Goal: Task Accomplishment & Management: Manage account settings

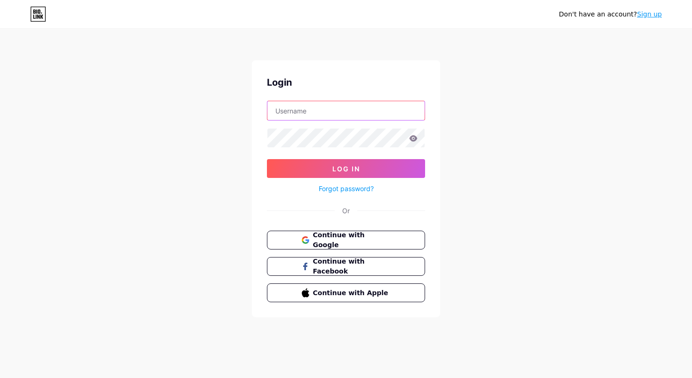
click at [299, 108] on input "text" at bounding box center [345, 110] width 157 height 19
type input "[EMAIL_ADDRESS][DOMAIN_NAME]"
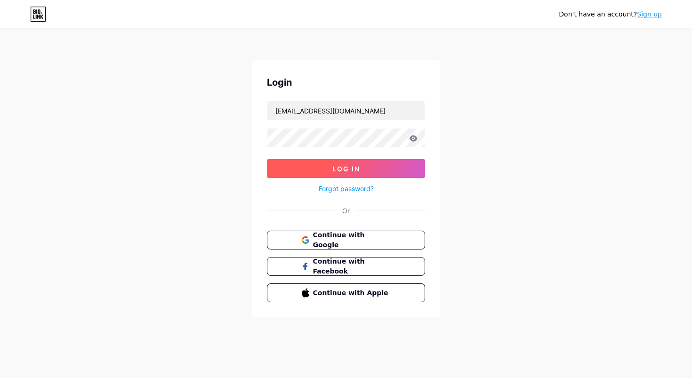
click at [343, 169] on span "Log In" at bounding box center [346, 169] width 28 height 8
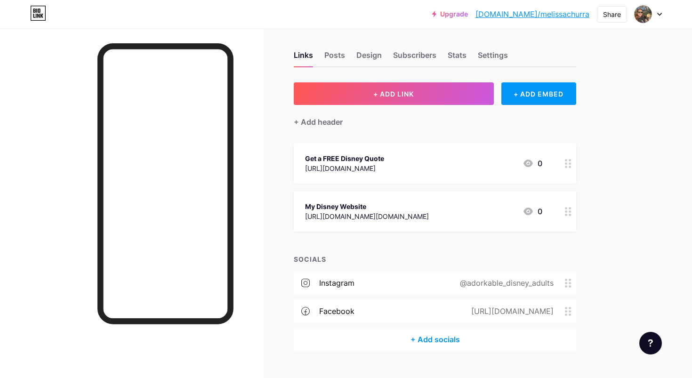
scroll to position [4, 0]
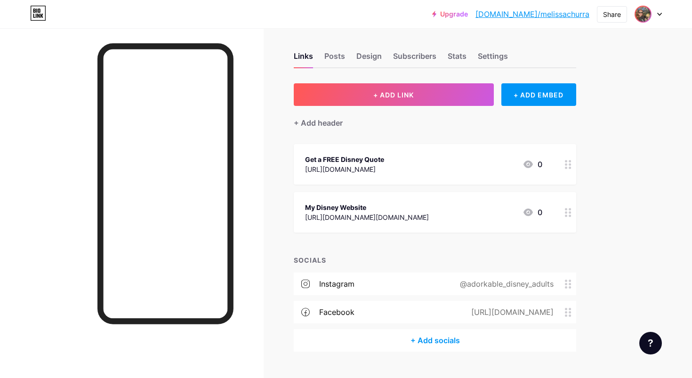
click at [649, 15] on img at bounding box center [643, 14] width 15 height 15
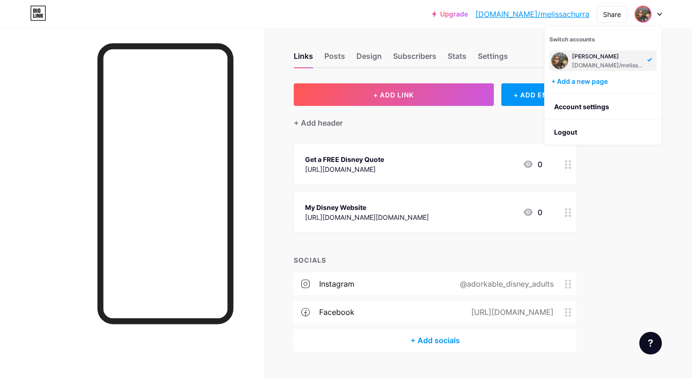
click at [659, 179] on div "Upgrade [DOMAIN_NAME]/[PERSON_NAME]... [DOMAIN_NAME]/melissachurra Share Switch…" at bounding box center [346, 197] width 692 height 403
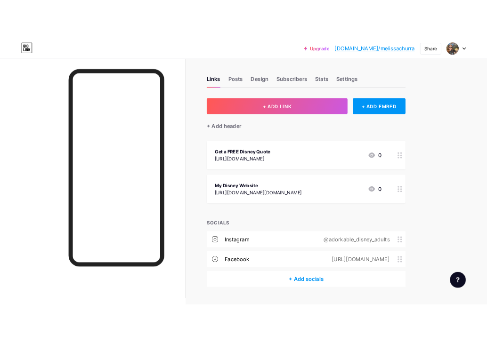
scroll to position [0, 0]
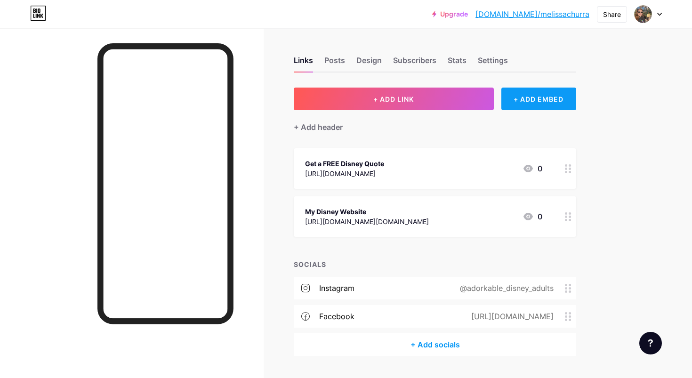
click at [538, 97] on div "+ ADD EMBED" at bounding box center [539, 99] width 75 height 23
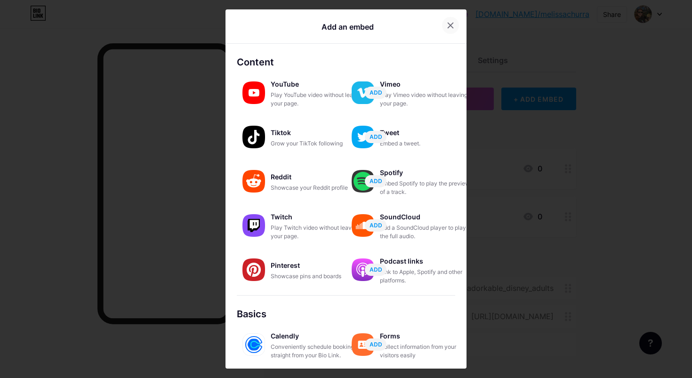
click at [447, 25] on icon at bounding box center [451, 26] width 8 height 8
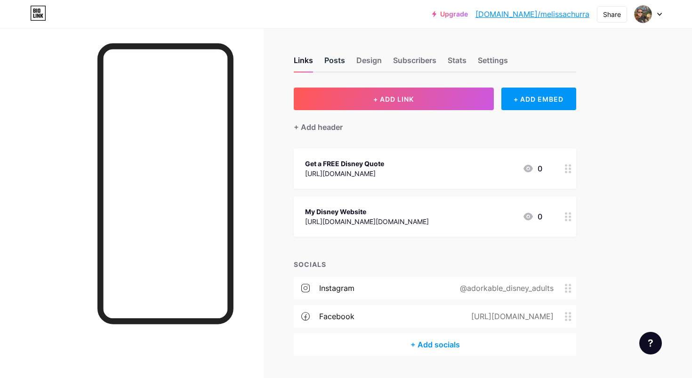
click at [340, 57] on div "Posts" at bounding box center [334, 63] width 21 height 17
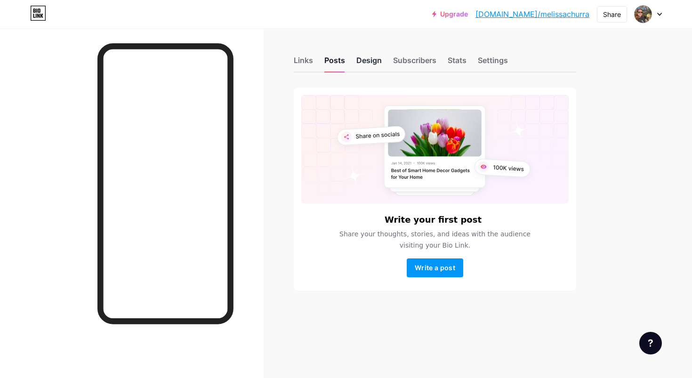
click at [374, 61] on div "Design" at bounding box center [368, 63] width 25 height 17
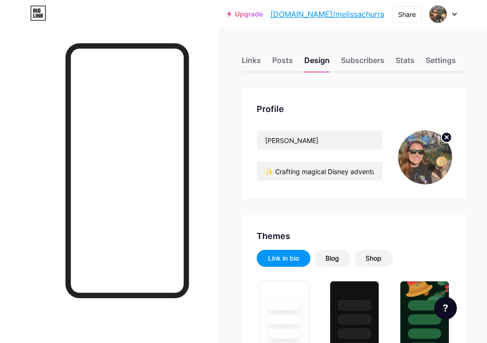
click at [448, 137] on circle at bounding box center [446, 137] width 10 height 10
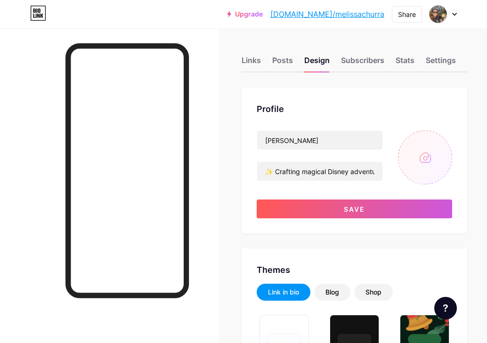
type input "C:\fakepath\0967DCEE-1A98-4ED0-8EED-4498DCC1B6B5.jpg"
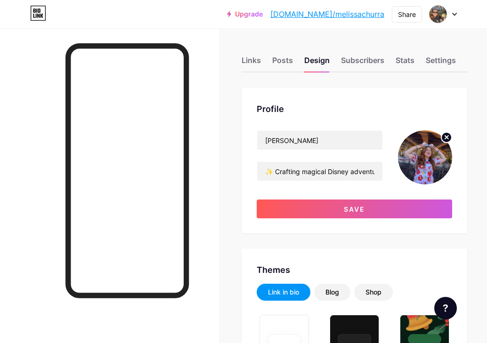
click at [445, 134] on circle at bounding box center [446, 137] width 10 height 10
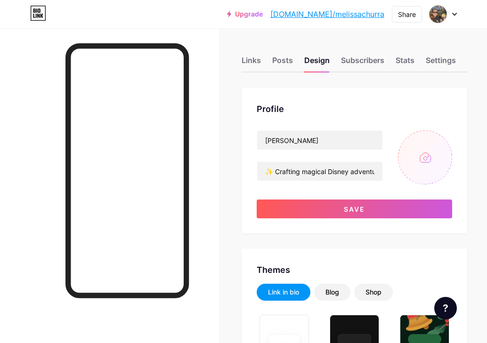
type input "C:\fakepath\C30DE08E-26AB-47D7-AC31-6E5EB13257D1.jpg"
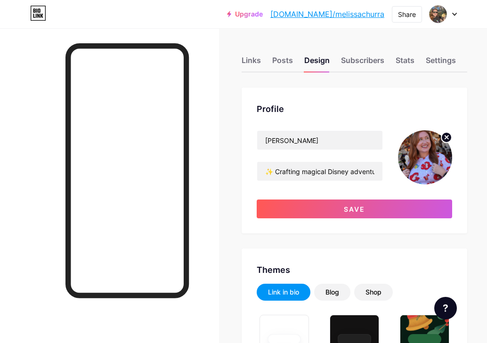
click at [433, 150] on img at bounding box center [425, 157] width 54 height 54
click at [430, 165] on img at bounding box center [425, 157] width 54 height 54
click at [418, 146] on img at bounding box center [425, 157] width 54 height 54
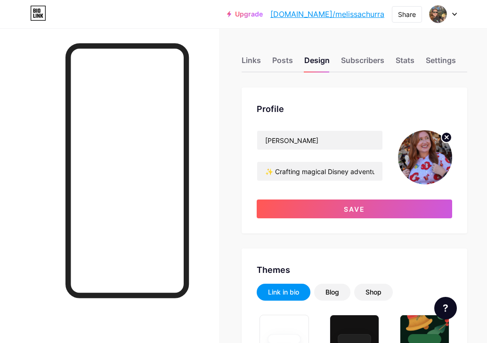
click at [418, 146] on img at bounding box center [425, 157] width 54 height 54
drag, startPoint x: 418, startPoint y: 146, endPoint x: 417, endPoint y: 184, distance: 37.7
click at [417, 183] on img at bounding box center [425, 157] width 54 height 54
click at [419, 146] on img at bounding box center [425, 157] width 54 height 54
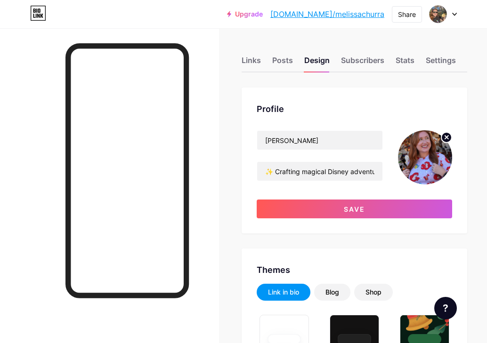
click at [418, 140] on img at bounding box center [425, 157] width 54 height 54
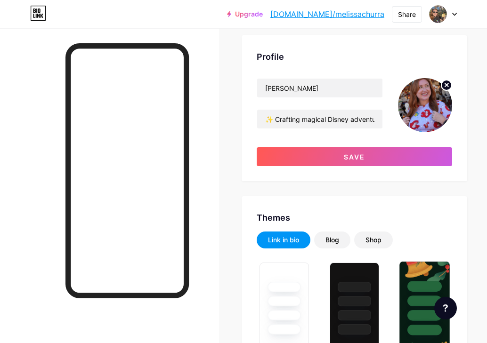
scroll to position [49, 0]
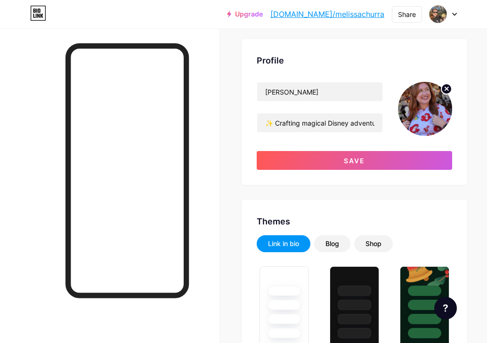
click at [421, 109] on img at bounding box center [425, 109] width 54 height 54
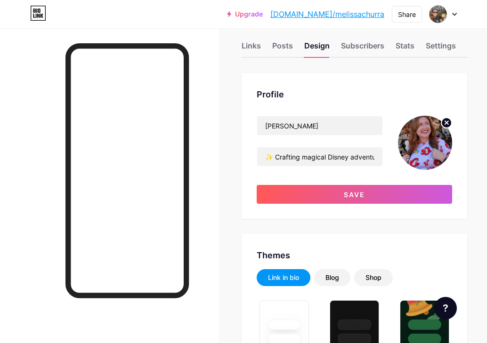
scroll to position [16, 0]
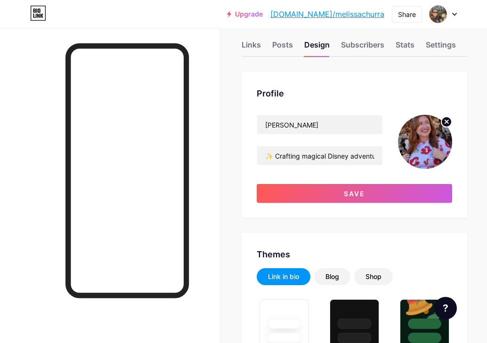
click at [424, 142] on img at bounding box center [425, 142] width 54 height 54
click at [429, 137] on img at bounding box center [425, 142] width 54 height 54
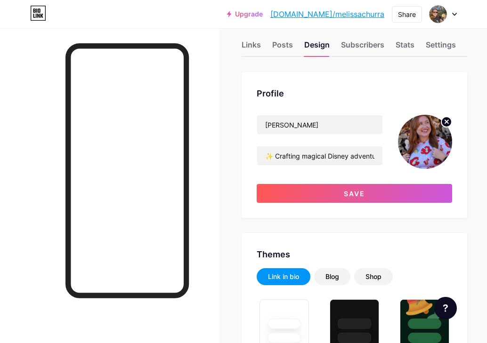
click at [429, 137] on img at bounding box center [425, 142] width 54 height 54
click at [446, 120] on icon at bounding box center [446, 121] width 3 height 3
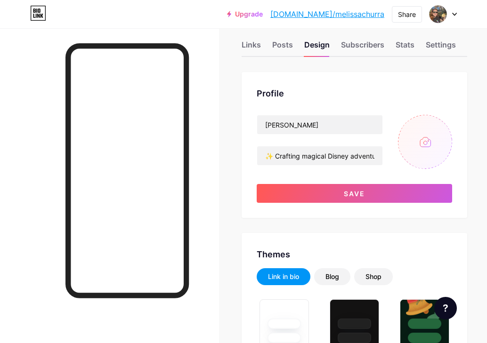
type input "C:\fakepath\0967DCEE-1A98-4ED0-8EED-4498DCC1B6B5.jpg"
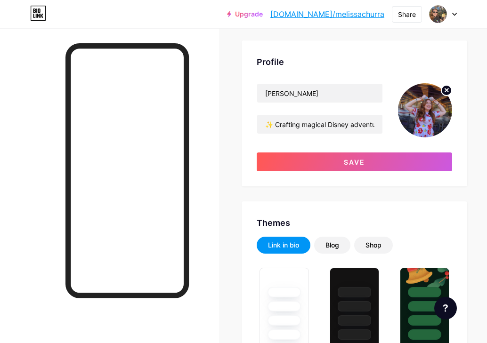
scroll to position [48, 0]
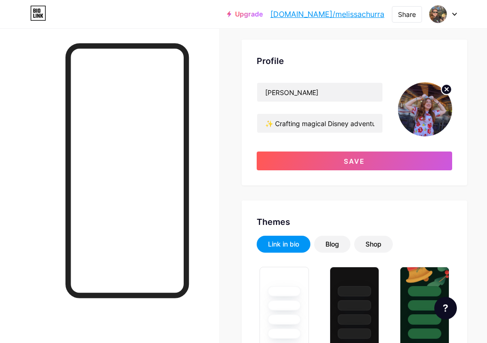
drag, startPoint x: 429, startPoint y: 114, endPoint x: 412, endPoint y: 126, distance: 21.4
click at [412, 126] on img at bounding box center [425, 109] width 54 height 54
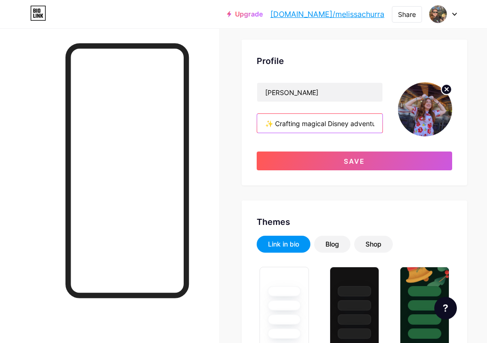
drag, startPoint x: 375, startPoint y: 123, endPoint x: 302, endPoint y: 122, distance: 73.0
click at [302, 122] on input "✨ Crafting magical Disney adventures! 🏰 🎢 Your go-to for tips, tricks & pixie-" at bounding box center [319, 123] width 125 height 19
click at [344, 126] on input "✨ Crafting magical Disney adventures! 🏰 🎢 Your go-to for tips, tricks & pixie-" at bounding box center [319, 123] width 125 height 19
click at [306, 122] on input "✨ Crafting magical Disney adventures! 🏰 🎢 Your go-to for tips, tricks & pixie-" at bounding box center [319, 123] width 125 height 19
click at [351, 124] on input "✨ Crafting Magical Disney adventures! 🏰 🎢 Your go-to for tips, tricks & pixie-" at bounding box center [319, 123] width 125 height 19
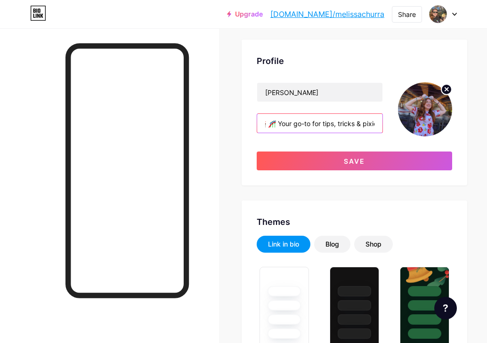
scroll to position [0, 134]
drag, startPoint x: 355, startPoint y: 123, endPoint x: 437, endPoint y: 126, distance: 82.5
click at [438, 126] on div "[PERSON_NAME] ✨ Crafting Magical Disney Adventures! 🏰 🎢 Your go-to for tips, tr…" at bounding box center [354, 109] width 195 height 54
click at [363, 128] on input "✨ Crafting Magical Disney Adventures! 🏰 🎢 Your go-to for tips, tricks & pixie-" at bounding box center [319, 123] width 125 height 19
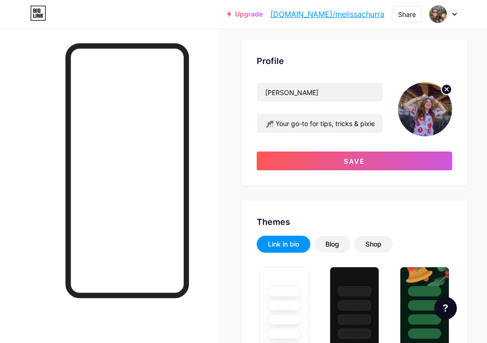
scroll to position [0, 0]
click at [349, 138] on div "[PERSON_NAME] ✨ Crafting Magical Disney Adventures! 🏰 🎢 Your go-to for tips, tr…" at bounding box center [354, 126] width 195 height 88
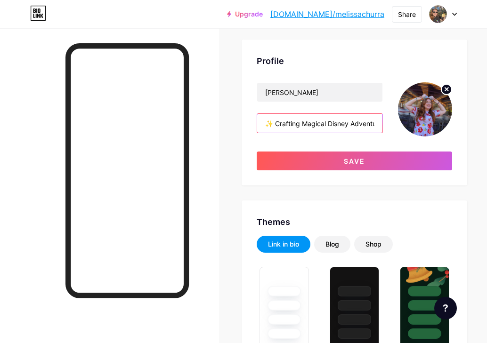
scroll to position [0, 134]
drag, startPoint x: 323, startPoint y: 120, endPoint x: 433, endPoint y: 124, distance: 110.8
click at [434, 125] on div "[PERSON_NAME] ✨ Crafting Magical Disney Adventures! 🏰 🎢 Your go-to for tips, tr…" at bounding box center [354, 109] width 195 height 54
click at [378, 121] on input "✨ Crafting Magical Disney Adventures! 🏰 🎢 Your go-to for tips, tricks & pixie-" at bounding box center [319, 123] width 125 height 19
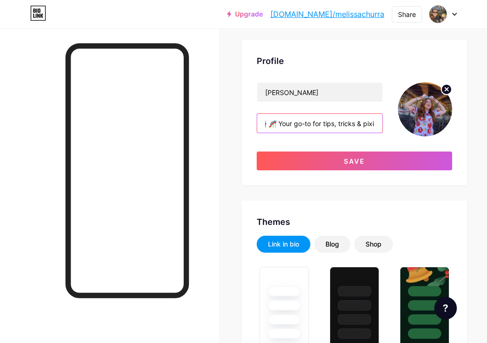
drag, startPoint x: 378, startPoint y: 123, endPoint x: 287, endPoint y: 121, distance: 90.4
click at [287, 121] on input "✨ Crafting Magical Disney Adventures! 🏰 🎢 Your go-to for tips, tricks & pixie" at bounding box center [319, 123] width 125 height 19
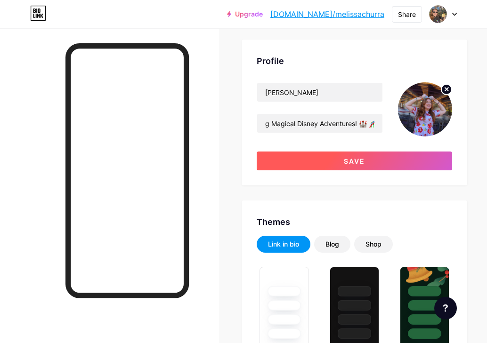
click at [314, 160] on button "Save" at bounding box center [354, 161] width 195 height 19
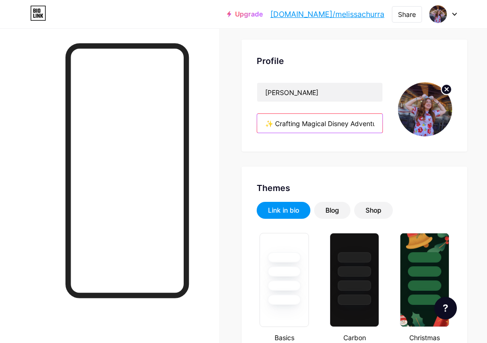
click at [275, 123] on input "✨ Crafting Magical Disney Adventures! 🏰 🎢" at bounding box center [319, 123] width 125 height 19
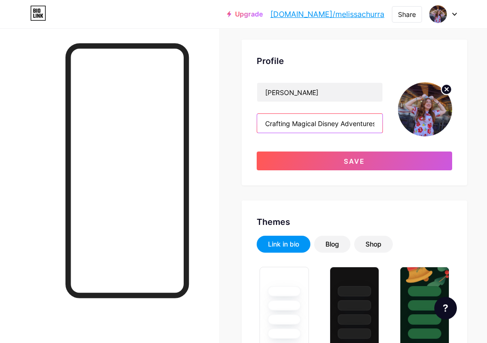
scroll to position [48, 21]
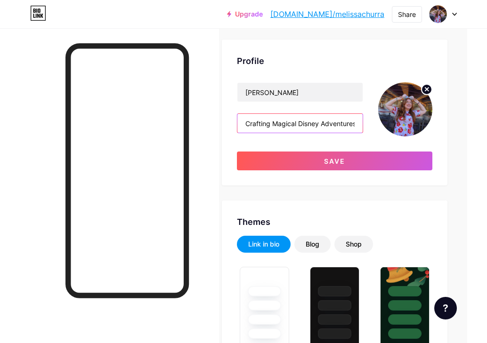
click at [319, 124] on input "Crafting Magical Disney Adventures! 🏰 🎢" at bounding box center [299, 123] width 125 height 19
drag, startPoint x: 319, startPoint y: 124, endPoint x: 394, endPoint y: 123, distance: 75.3
click at [395, 124] on div "[PERSON_NAME] Crafting Magical Disney Adventures! 🏰 🎢" at bounding box center [334, 109] width 195 height 54
click at [345, 121] on input "Crafting Magical Disney Adventures! 🏰 🎢" at bounding box center [299, 123] width 125 height 19
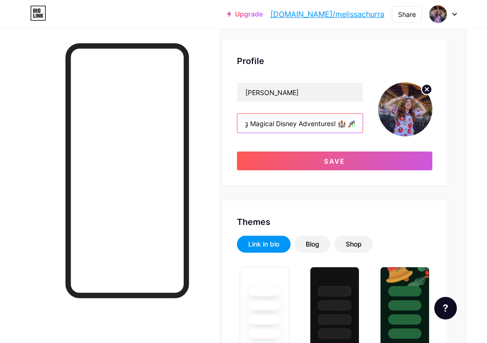
paste input "✨"
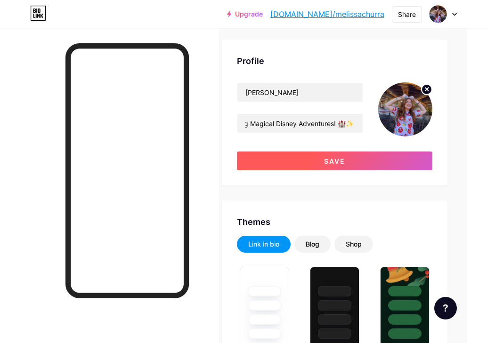
click at [306, 161] on button "Save" at bounding box center [334, 161] width 195 height 19
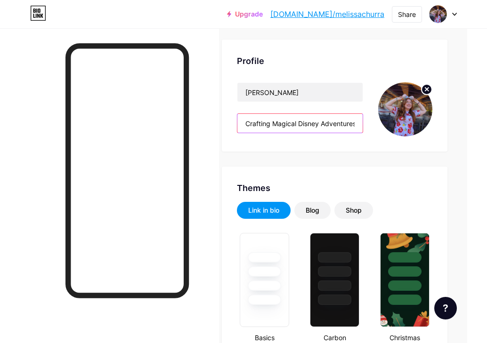
click at [310, 114] on input "Crafting Magical Disney Adventures! 🏰✨ 🎢" at bounding box center [299, 123] width 125 height 19
drag, startPoint x: 343, startPoint y: 122, endPoint x: 272, endPoint y: 121, distance: 70.6
click at [272, 121] on input "Crafting Magical Disney Adventures! 🏰✨ 🎢" at bounding box center [299, 123] width 125 height 19
click at [329, 129] on input "Crafting Magical Disney Adventures! 🏰✨ 🎢" at bounding box center [299, 123] width 125 height 19
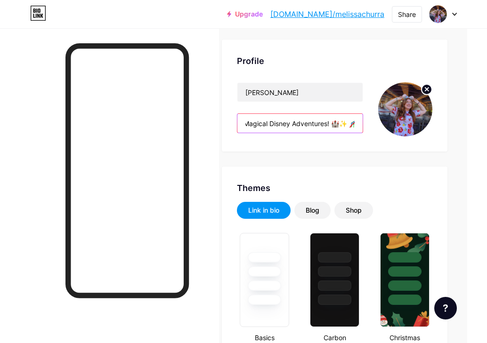
drag, startPoint x: 330, startPoint y: 123, endPoint x: 399, endPoint y: 122, distance: 69.2
click at [399, 122] on div "[PERSON_NAME] Crafting Magical Disney Adventures! 🏰✨ 🎢" at bounding box center [334, 109] width 195 height 54
click at [331, 122] on input "Crafting Magical Disney Adventures! 🏰✨ 🎢" at bounding box center [299, 123] width 125 height 19
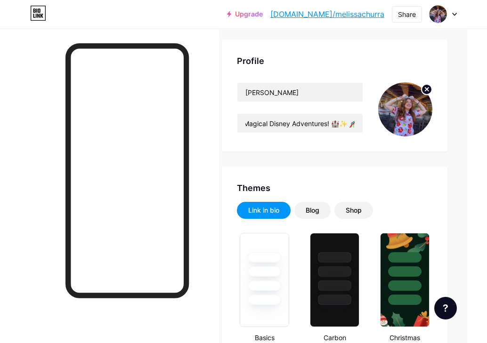
click at [365, 146] on div "Profile [PERSON_NAME] Crafting Magical Disney Adventures! 🏰✨ 🎢" at bounding box center [335, 96] width 226 height 112
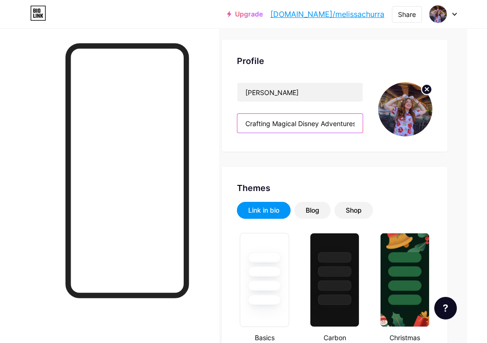
drag, startPoint x: 244, startPoint y: 123, endPoint x: 332, endPoint y: 121, distance: 87.6
click at [332, 122] on input "Crafting Magical Disney Adventures! 🏰✨ 🎢" at bounding box center [299, 123] width 125 height 19
click at [244, 121] on input "Crafting Magical Disney Adventures! 🏰✨ 🎢" at bounding box center [299, 123] width 125 height 19
paste input "✨"
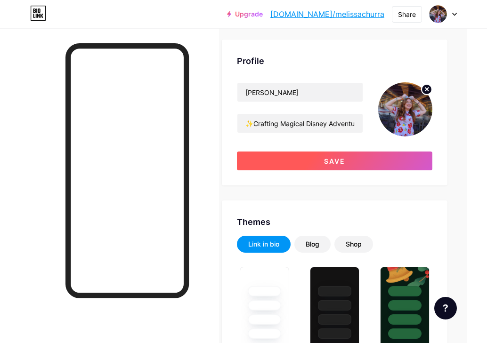
click at [317, 159] on button "Save" at bounding box center [334, 161] width 195 height 19
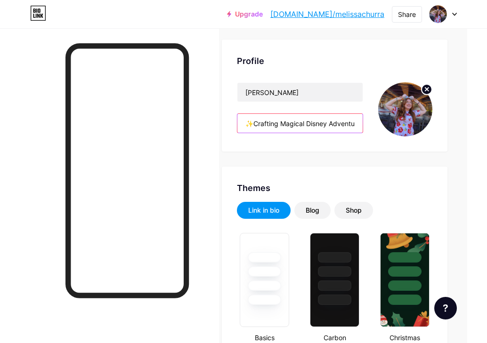
drag, startPoint x: 308, startPoint y: 118, endPoint x: 461, endPoint y: 122, distance: 153.1
click at [335, 122] on input "✨Crafting Magical Disney Adventures! 🏰✨ 🎢" at bounding box center [299, 123] width 125 height 19
drag, startPoint x: 335, startPoint y: 122, endPoint x: 435, endPoint y: 122, distance: 99.8
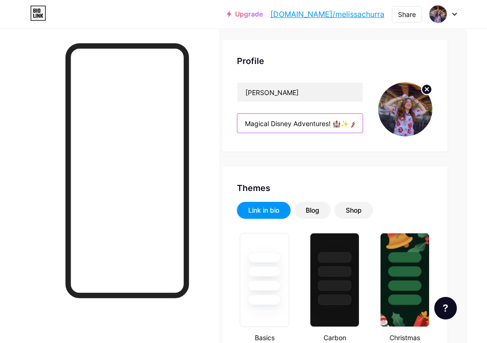
click at [435, 122] on div "Profile [PERSON_NAME] ✨Crafting Magical Disney Adventures! 🏰✨ 🎢" at bounding box center [335, 96] width 226 height 112
click at [347, 123] on input "✨Crafting Magical Disney Adventures! 🏰✨ 🎢" at bounding box center [299, 123] width 125 height 19
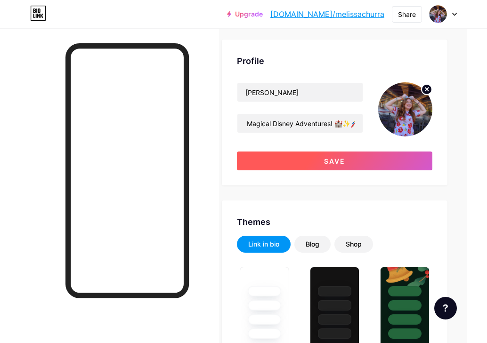
scroll to position [0, 0]
click at [352, 156] on button "Save" at bounding box center [334, 161] width 195 height 19
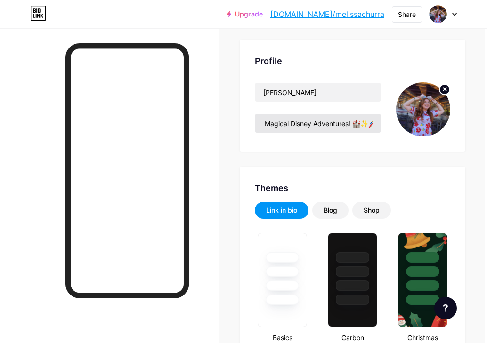
scroll to position [48, 21]
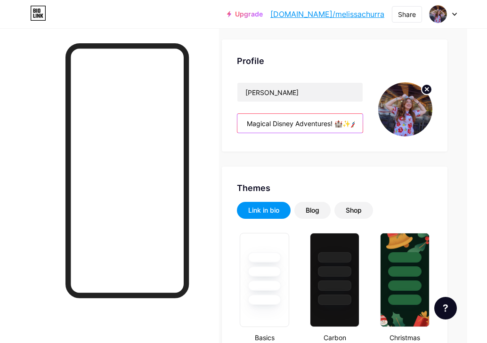
click at [332, 123] on input "✨Crafting Magical Disney Adventures! 🏰✨🎢" at bounding box center [299, 123] width 125 height 19
paste input "✨"
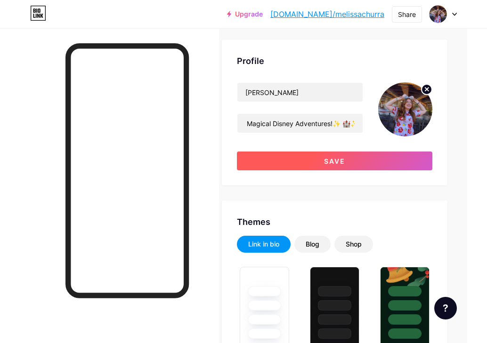
click at [340, 162] on span "Save" at bounding box center [334, 161] width 21 height 8
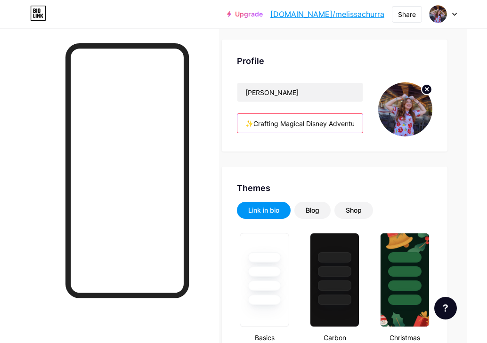
click at [251, 123] on input "✨Crafting Magical Disney Adventures!✨ 🏰✨🎢" at bounding box center [299, 123] width 125 height 19
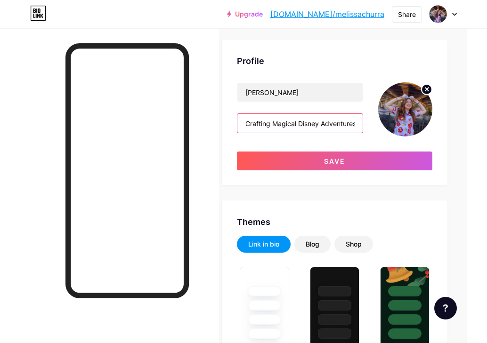
scroll to position [0, 33]
drag, startPoint x: 320, startPoint y: 123, endPoint x: 389, endPoint y: 121, distance: 69.2
click at [389, 121] on div "[PERSON_NAME] Crafting Magical Disney Adventures!✨ 🏰✨🎢" at bounding box center [334, 109] width 195 height 54
click at [323, 121] on input "Crafting Magical Disney Adventures!✨ 🏰✨🎢" at bounding box center [299, 123] width 125 height 19
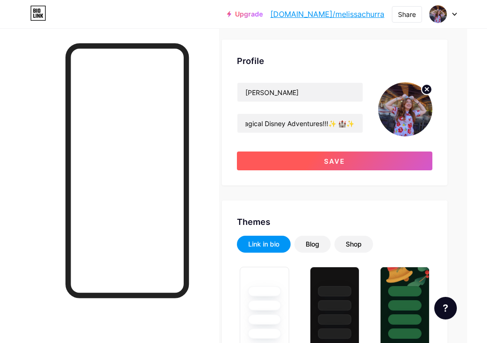
scroll to position [0, 0]
click at [330, 157] on span "Save" at bounding box center [334, 161] width 21 height 8
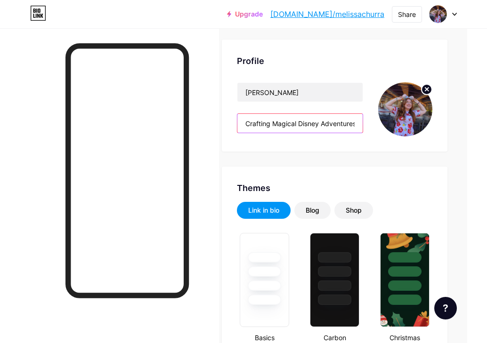
scroll to position [0, 37]
drag, startPoint x: 342, startPoint y: 125, endPoint x: 410, endPoint y: 127, distance: 67.4
click at [410, 127] on div "[PERSON_NAME] Crafting Magical Disney Adventures!!!✨ 🏰✨🎢" at bounding box center [334, 109] width 195 height 54
click at [325, 122] on input "Crafting Magical Disney Adventures!!!✨ 🏰✨🎢" at bounding box center [299, 123] width 125 height 19
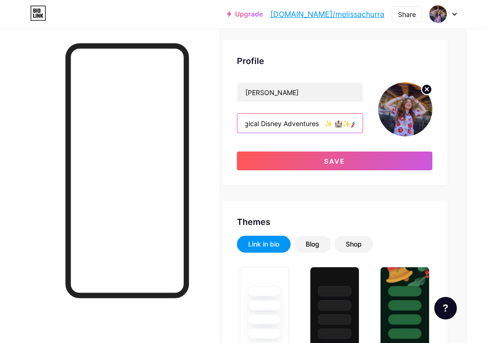
drag, startPoint x: 336, startPoint y: 124, endPoint x: 381, endPoint y: 124, distance: 45.2
click at [381, 124] on div "[PERSON_NAME] Crafting Magical Disney Adventures ✨ 🏰✨🎢" at bounding box center [334, 109] width 195 height 54
click at [357, 121] on input "Crafting Magical Disney Adventures ✨ 🏰✨🎢" at bounding box center [299, 123] width 125 height 19
paste input "✨"
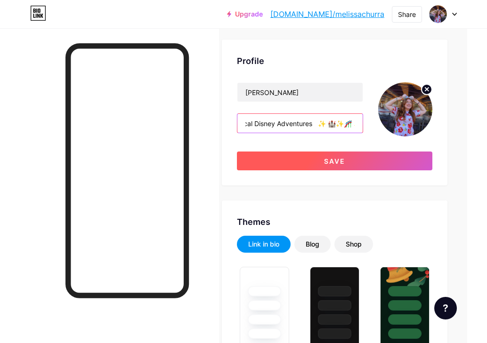
type input "Crafting Magical Disney Adventures ✨ 🏰✨🎢 ✨"
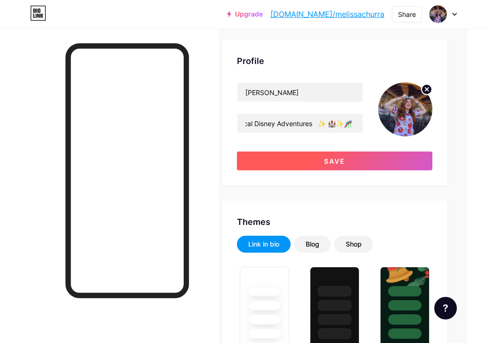
click at [334, 162] on span "Save" at bounding box center [334, 161] width 21 height 8
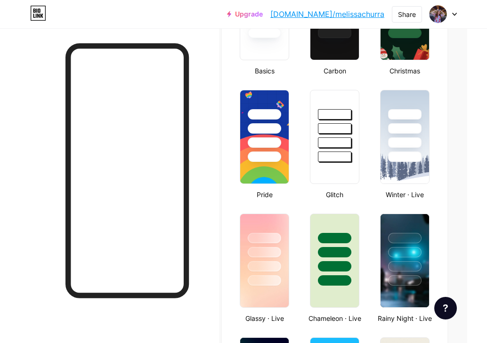
scroll to position [337, 21]
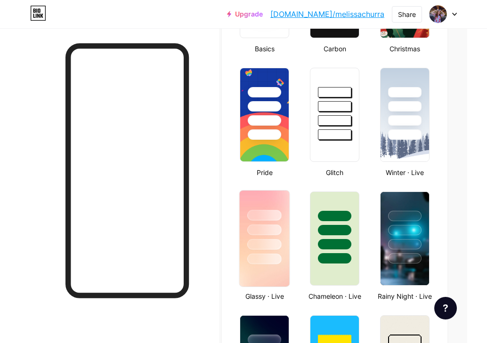
click at [263, 212] on div at bounding box center [264, 215] width 34 height 11
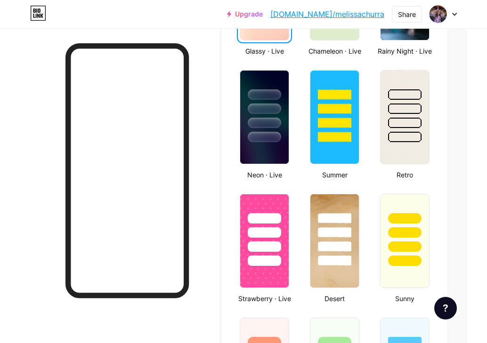
scroll to position [583, 21]
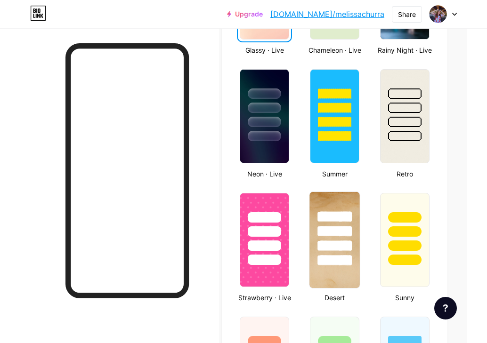
click at [335, 200] on div at bounding box center [335, 229] width 50 height 74
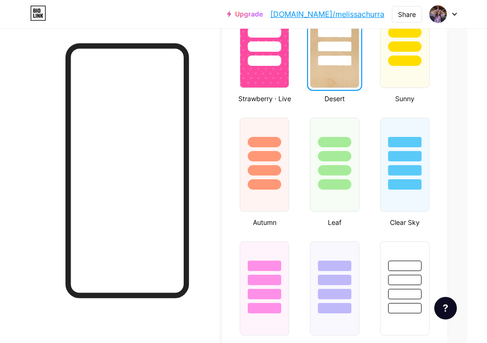
scroll to position [797, 21]
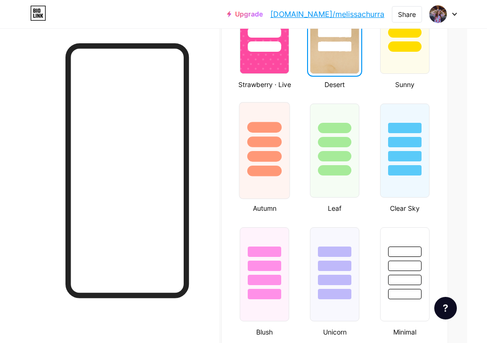
click at [273, 159] on div at bounding box center [264, 156] width 34 height 11
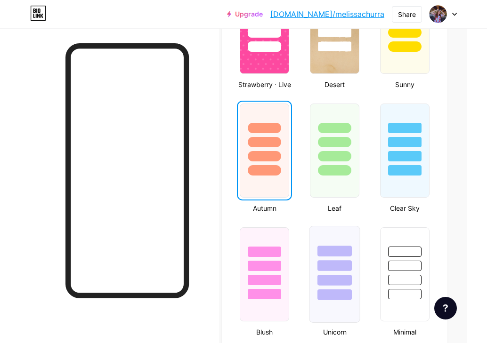
click at [331, 249] on div at bounding box center [334, 251] width 34 height 11
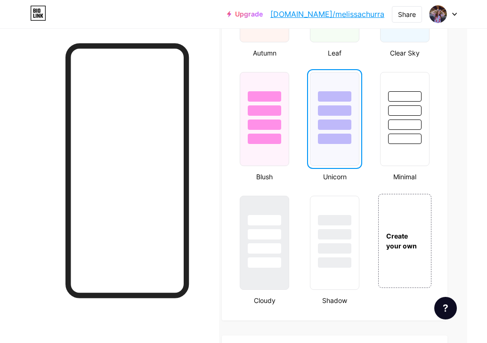
scroll to position [961, 21]
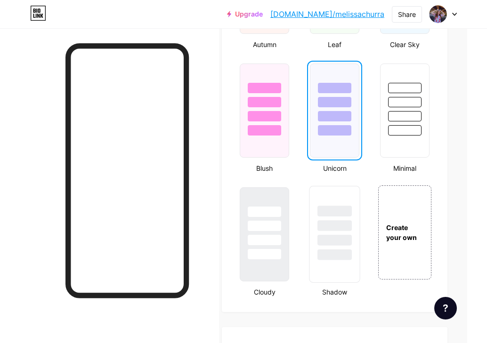
click at [330, 206] on div at bounding box center [334, 211] width 34 height 11
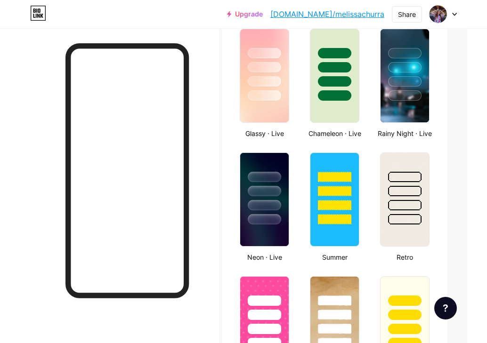
scroll to position [507, 21]
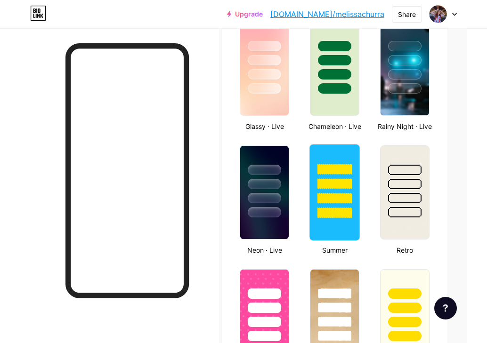
click at [338, 149] on div at bounding box center [335, 182] width 50 height 74
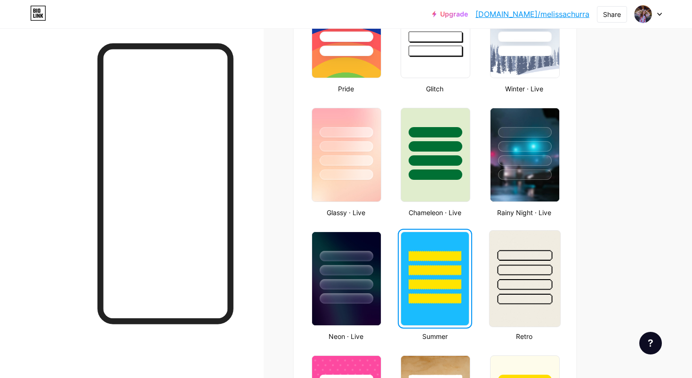
scroll to position [410, 0]
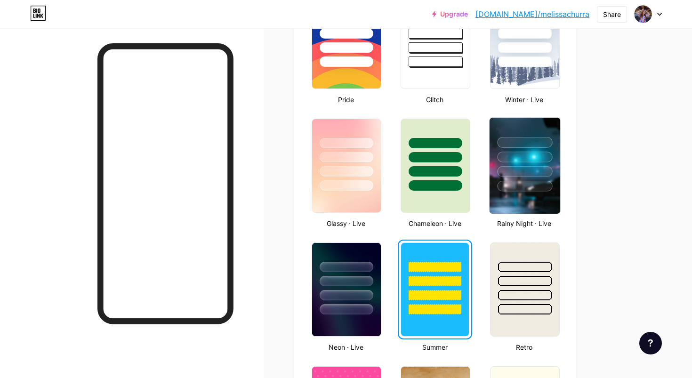
click at [520, 154] on div at bounding box center [524, 157] width 55 height 11
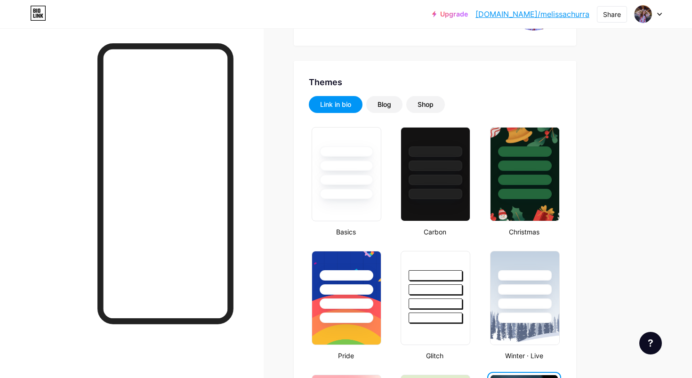
scroll to position [151, 0]
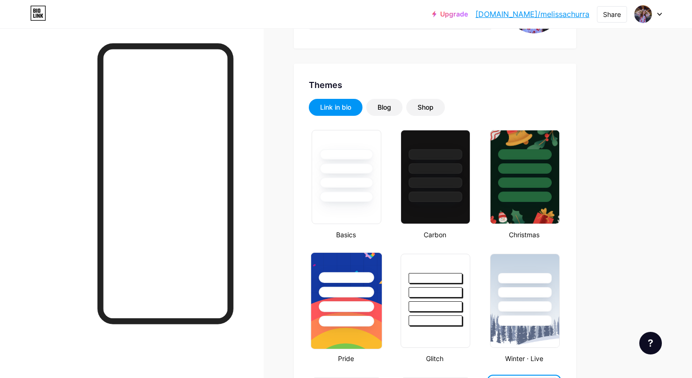
click at [360, 276] on div at bounding box center [346, 277] width 55 height 11
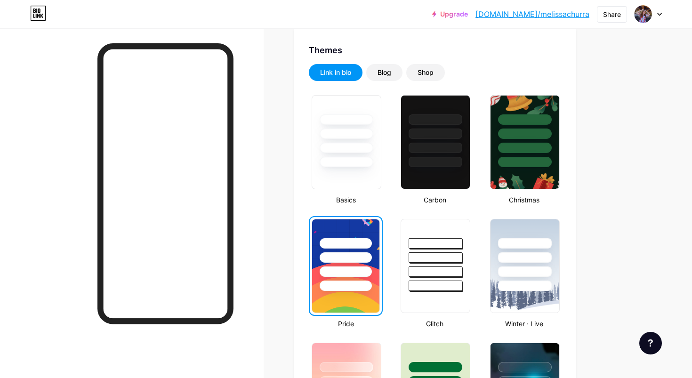
scroll to position [190, 0]
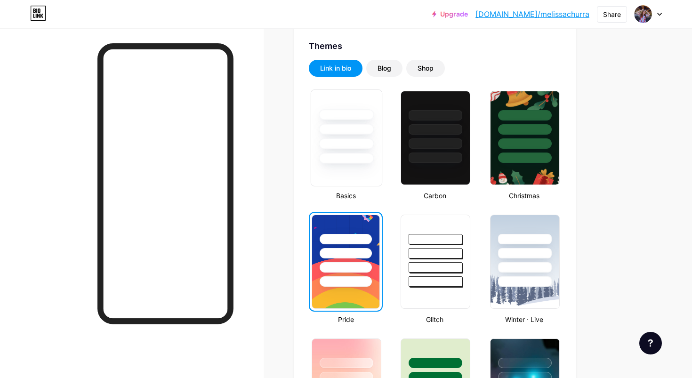
click at [356, 138] on div at bounding box center [346, 127] width 71 height 74
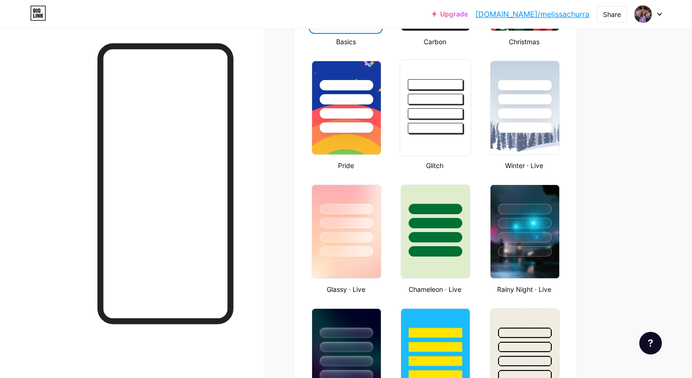
scroll to position [351, 0]
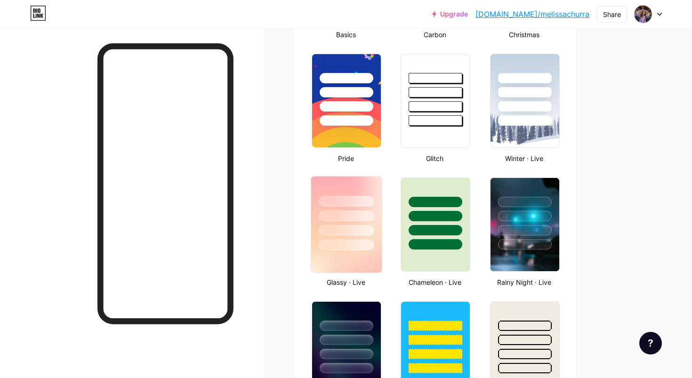
click at [355, 229] on div at bounding box center [346, 230] width 55 height 11
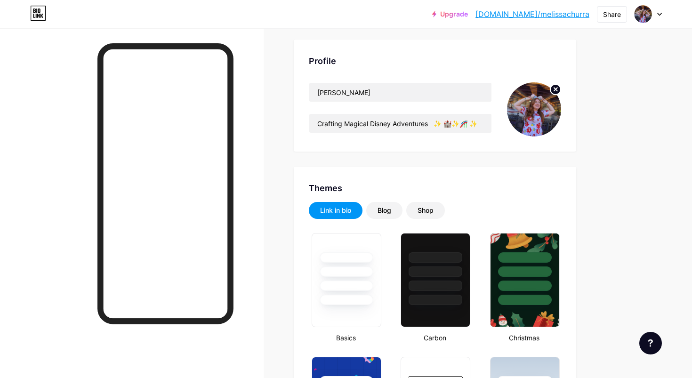
scroll to position [0, 0]
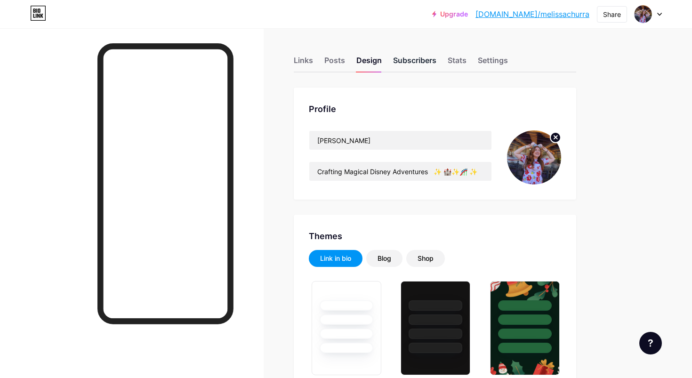
click at [406, 58] on div "Subscribers" at bounding box center [414, 63] width 43 height 17
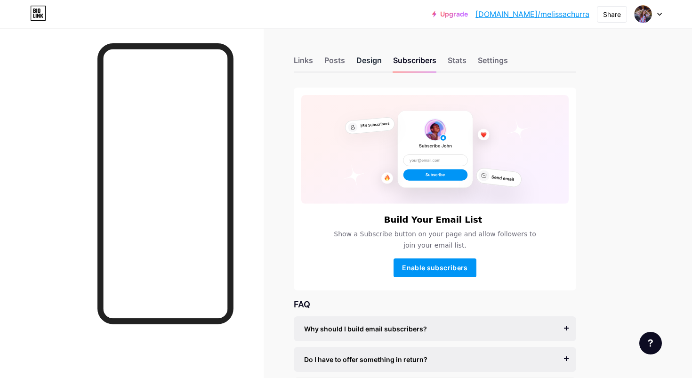
click at [371, 60] on div "Design" at bounding box center [368, 63] width 25 height 17
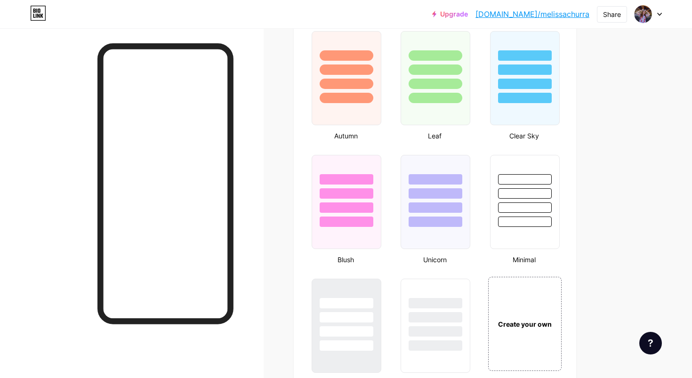
scroll to position [870, 0]
click at [352, 201] on div at bounding box center [346, 191] width 71 height 74
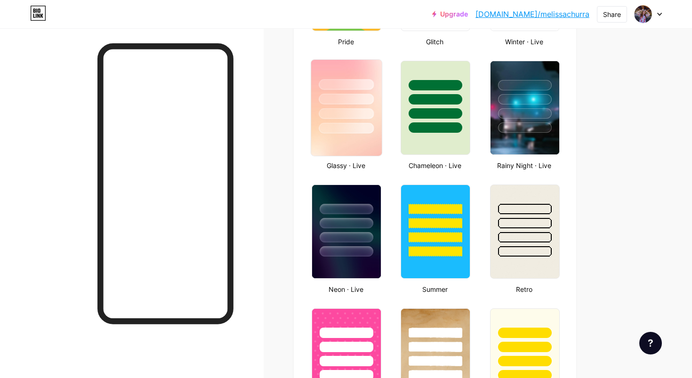
scroll to position [461, 0]
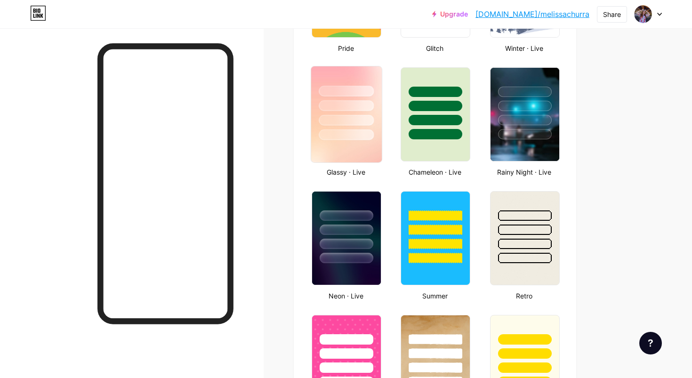
click at [343, 135] on div at bounding box center [346, 134] width 55 height 11
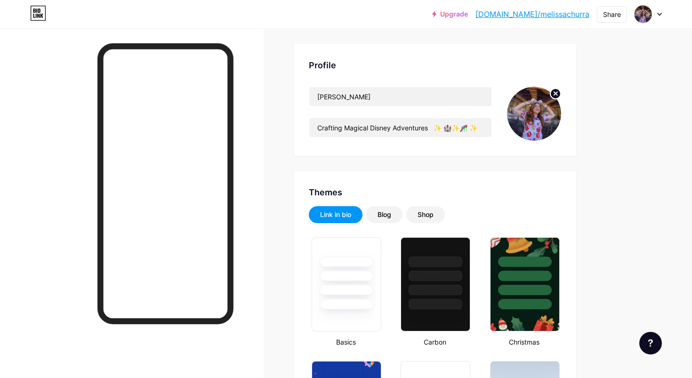
scroll to position [0, 0]
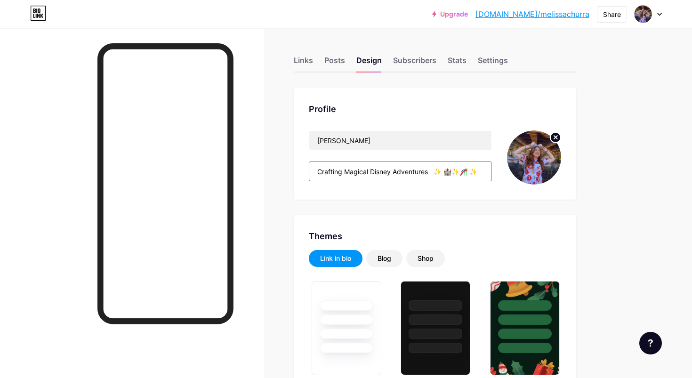
click at [442, 172] on input "Crafting Magical Disney Adventures ✨ 🏰✨🎢 ✨" at bounding box center [400, 171] width 182 height 19
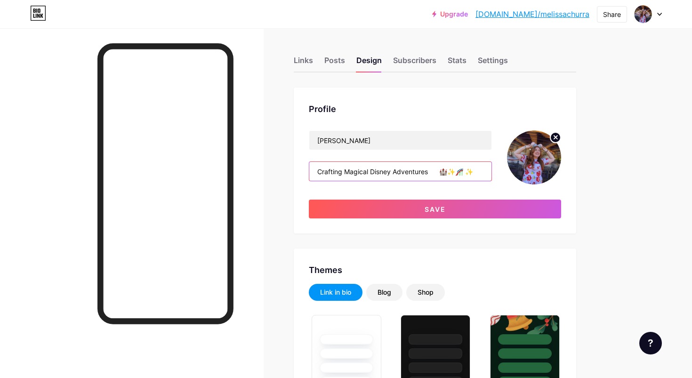
click at [474, 174] on input "Crafting Magical Disney Adventures 🏰✨🎢 ✨" at bounding box center [400, 171] width 182 height 19
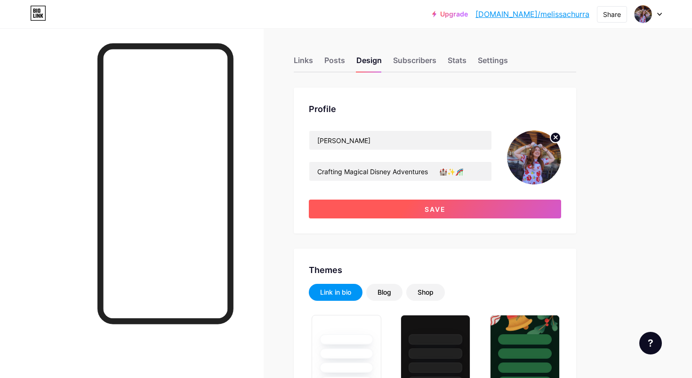
click at [441, 209] on span "Save" at bounding box center [435, 209] width 21 height 8
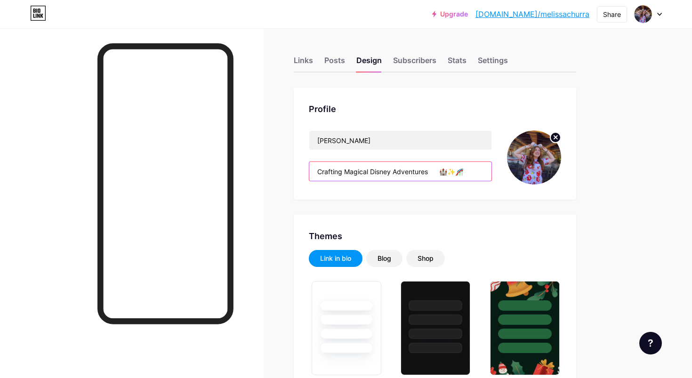
click at [440, 173] on input "Crafting Magical Disney Adventures 🏰✨🎢" at bounding box center [400, 171] width 182 height 19
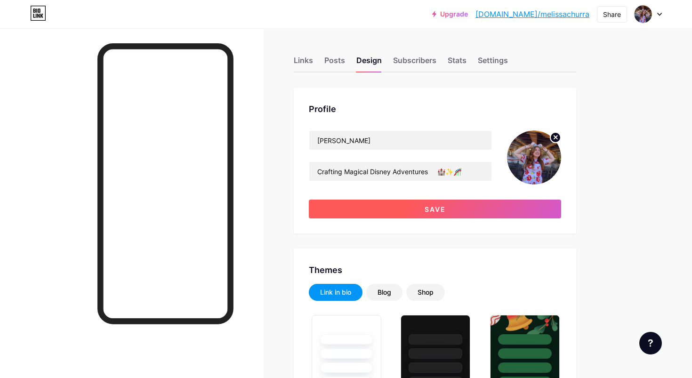
click at [439, 205] on span "Save" at bounding box center [435, 209] width 21 height 8
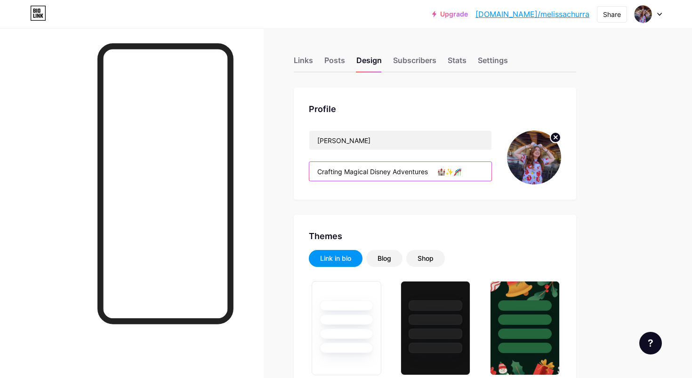
click at [437, 172] on input "Crafting Magical Disney Adventures 🏰✨🎢" at bounding box center [400, 171] width 182 height 19
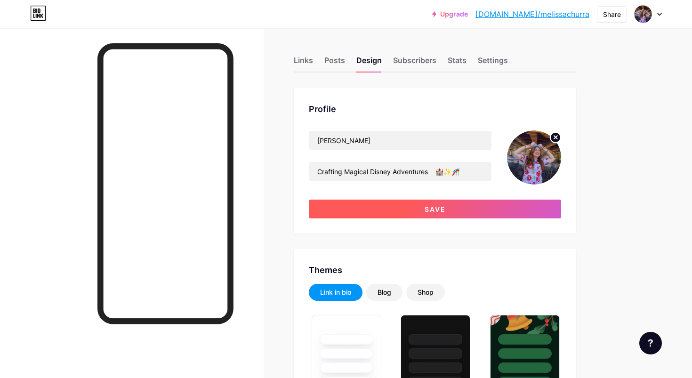
click at [438, 207] on span "Save" at bounding box center [435, 209] width 21 height 8
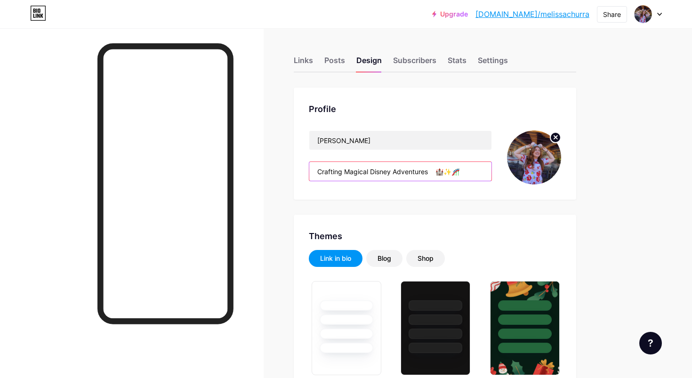
click at [436, 170] on input "Crafting Magical Disney Adventures 🏰✨🎢" at bounding box center [400, 171] width 182 height 19
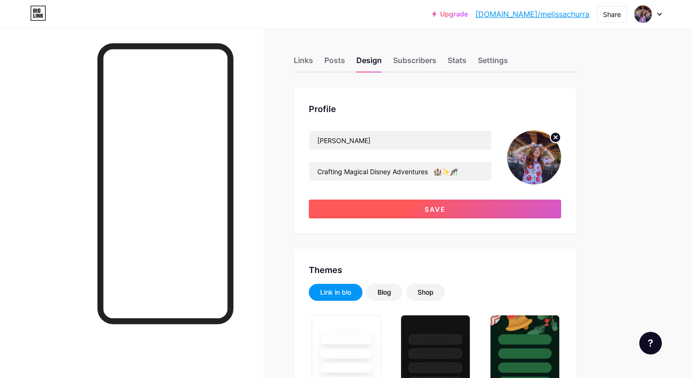
click at [438, 210] on span "Save" at bounding box center [435, 209] width 21 height 8
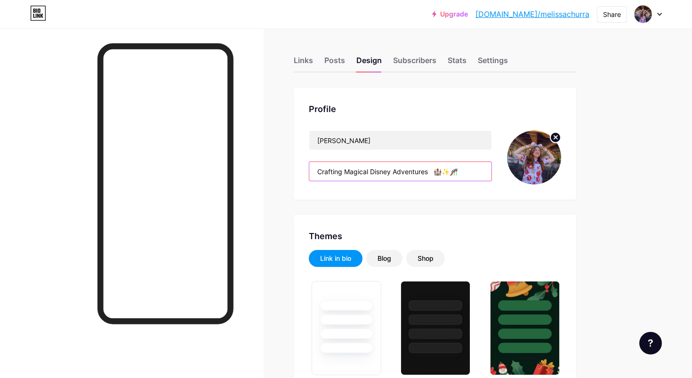
click at [434, 172] on input "Crafting Magical Disney Adventures 🏰✨🎢" at bounding box center [400, 171] width 182 height 19
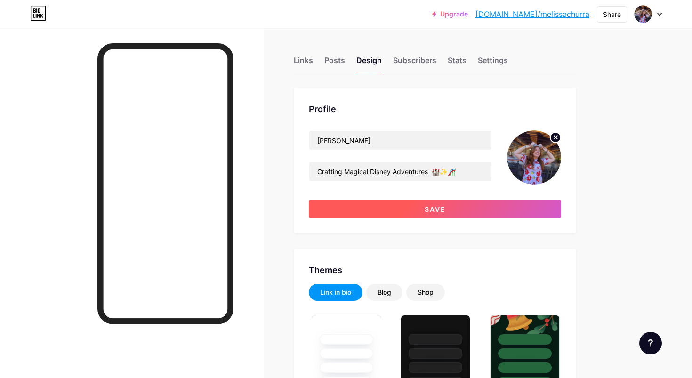
click at [433, 213] on button "Save" at bounding box center [435, 209] width 252 height 19
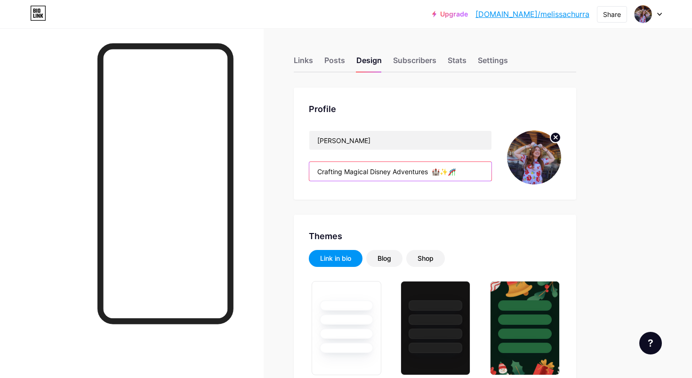
click at [432, 171] on input "Crafting Magical Disney Adventures 🏰✨🎢" at bounding box center [400, 171] width 182 height 19
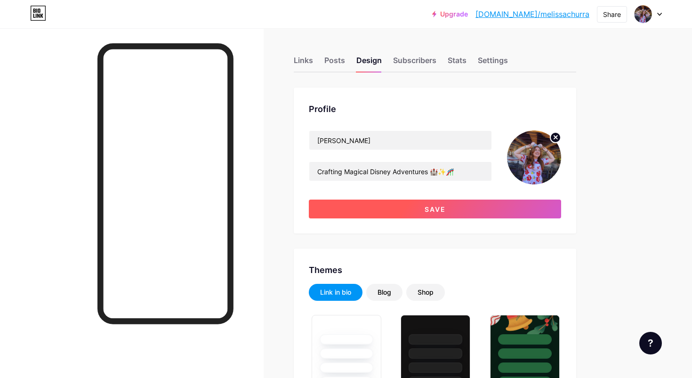
click at [432, 210] on span "Save" at bounding box center [435, 209] width 21 height 8
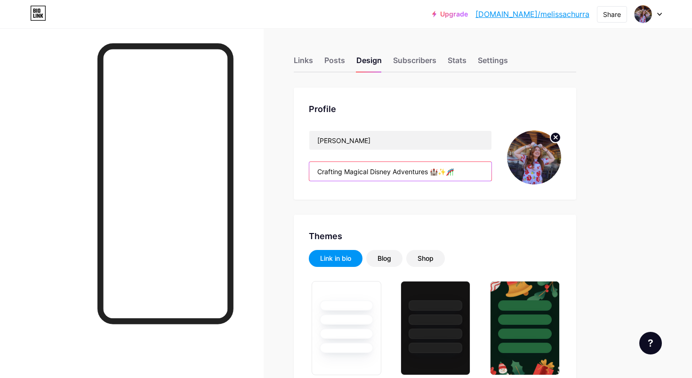
drag, startPoint x: 345, startPoint y: 170, endPoint x: 316, endPoint y: 167, distance: 29.4
click at [316, 167] on input "Crafting Magical Disney Adventures 🏰✨🎢" at bounding box center [400, 171] width 182 height 19
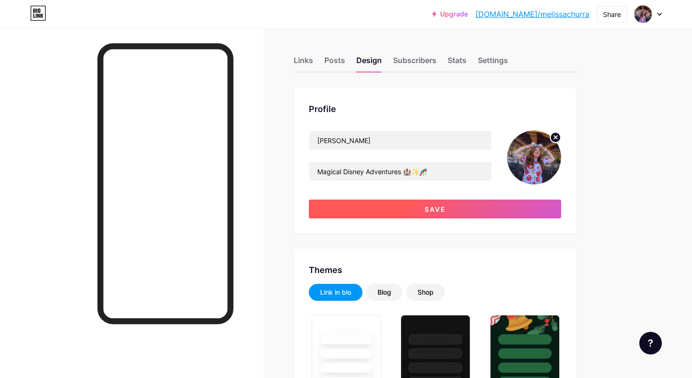
click at [373, 204] on button "Save" at bounding box center [435, 209] width 252 height 19
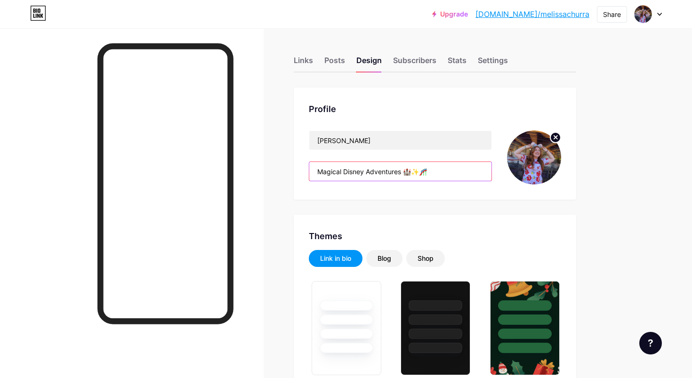
drag, startPoint x: 427, startPoint y: 172, endPoint x: 405, endPoint y: 171, distance: 22.6
click at [405, 171] on input "Magical Disney Adventures 🏰✨🎢" at bounding box center [400, 171] width 182 height 19
click at [318, 169] on input "Magical Disney Adventures 🏰✨🎢" at bounding box center [400, 171] width 182 height 19
paste input "🏰✨🎢"
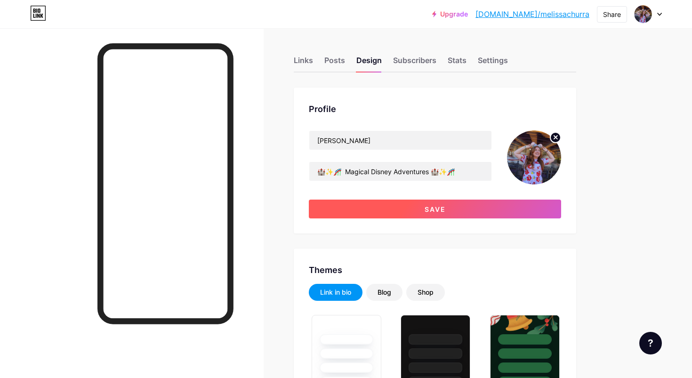
click at [375, 204] on button "Save" at bounding box center [435, 209] width 252 height 19
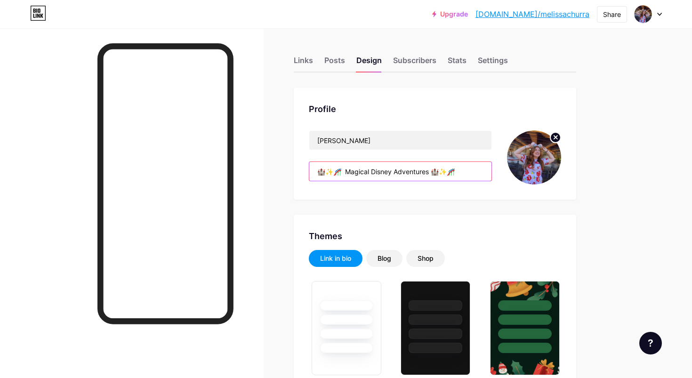
drag, startPoint x: 340, startPoint y: 171, endPoint x: 311, endPoint y: 171, distance: 29.2
click at [311, 171] on input "🏰✨🎢 Magical Disney Adventures 🏰✨🎢" at bounding box center [400, 171] width 182 height 19
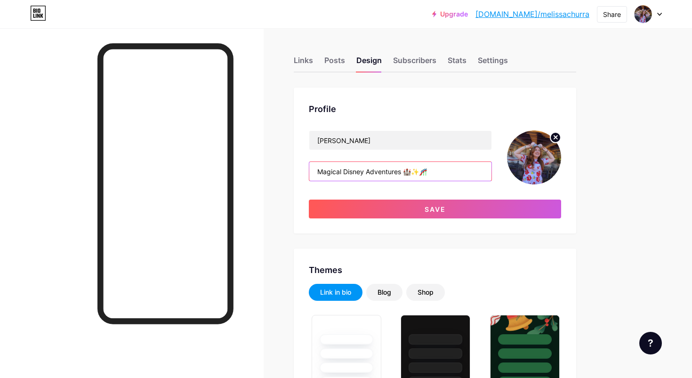
click at [405, 170] on input "Magical Disney Adventures 🏰✨🎢" at bounding box center [400, 171] width 182 height 19
click at [316, 169] on input "Magical Disney Adventures 🏰✨🎢" at bounding box center [400, 171] width 182 height 19
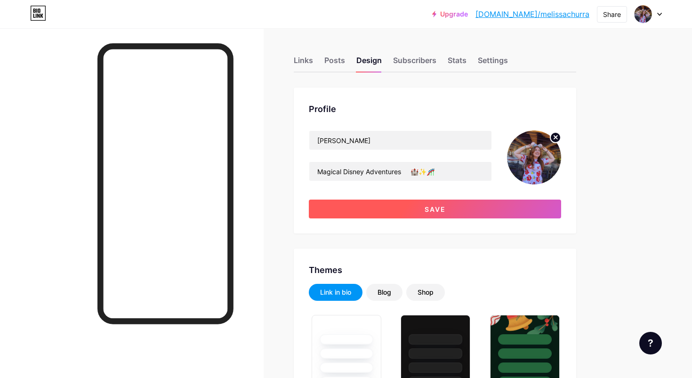
click at [420, 203] on button "Save" at bounding box center [435, 209] width 252 height 19
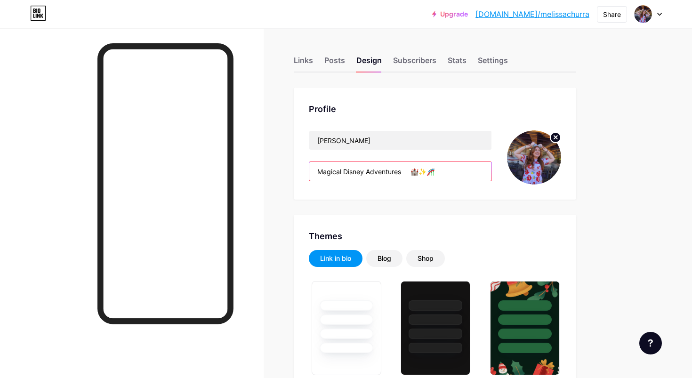
click at [408, 170] on input "Magical Disney Adventures 🏰✨🎢" at bounding box center [400, 171] width 182 height 19
click at [413, 173] on input "Magical Disney Adventures 🏰✨🎢" at bounding box center [400, 171] width 182 height 19
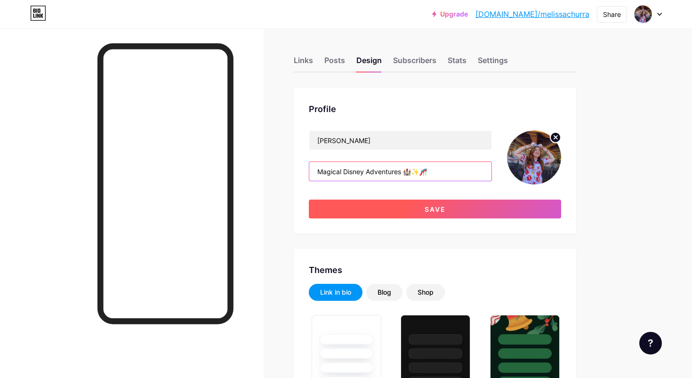
type input "Magical Disney Adventures 🏰✨🎢"
click at [404, 205] on button "Save" at bounding box center [435, 209] width 252 height 19
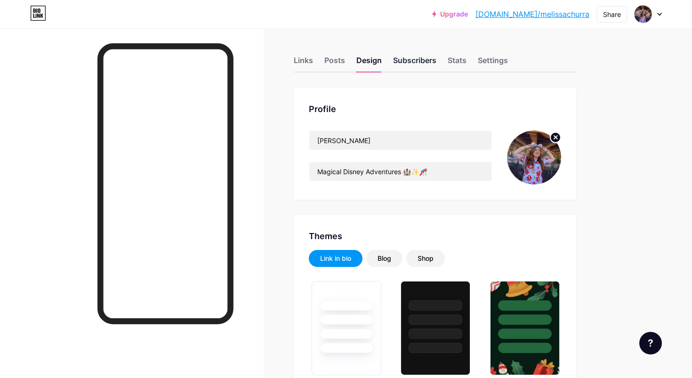
click at [424, 63] on div "Subscribers" at bounding box center [414, 63] width 43 height 17
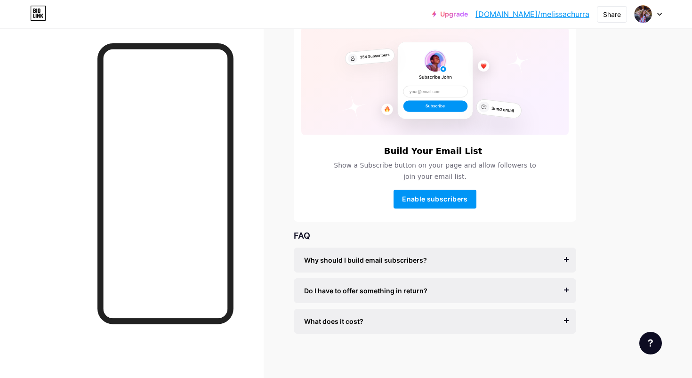
scroll to position [72, 0]
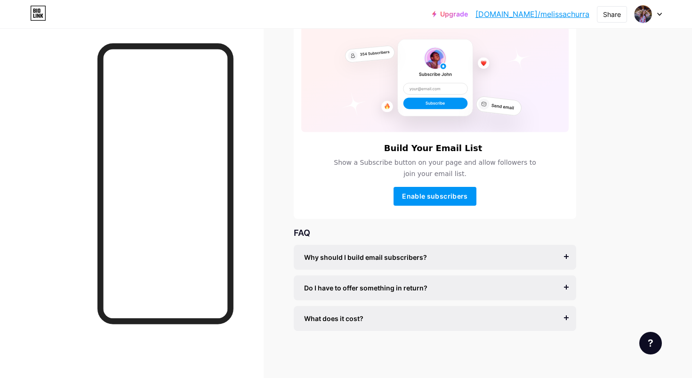
click at [395, 291] on span "Do I have to offer something in return?" at bounding box center [365, 288] width 123 height 10
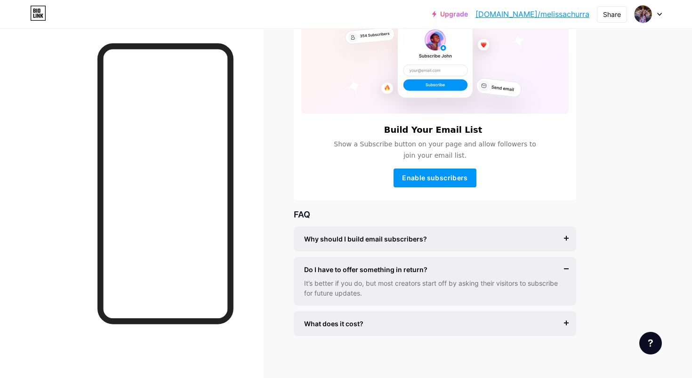
scroll to position [95, 0]
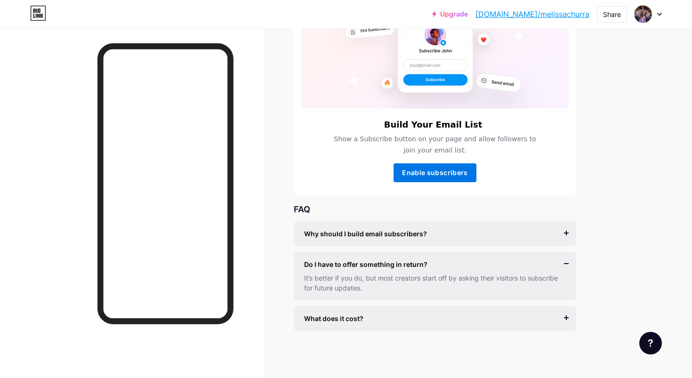
click at [435, 178] on button "Enable subscribers" at bounding box center [435, 172] width 83 height 19
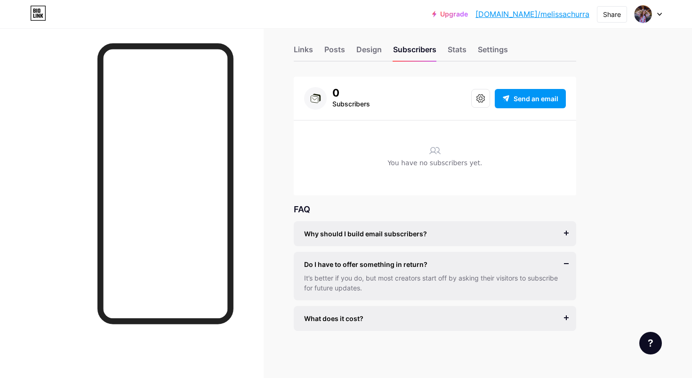
scroll to position [11, 0]
click at [469, 236] on div "Why should I build email subscribers?" at bounding box center [435, 234] width 262 height 10
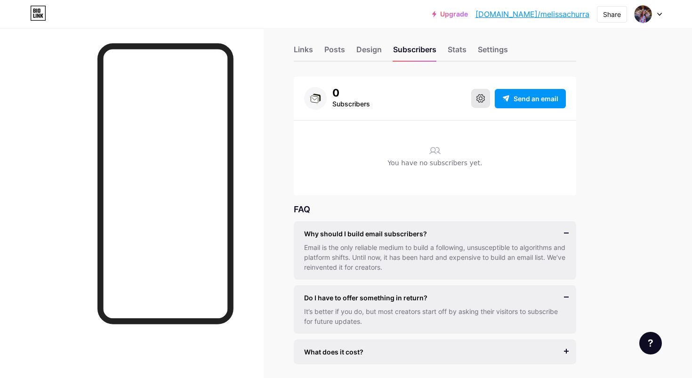
click at [483, 101] on icon at bounding box center [481, 98] width 8 height 8
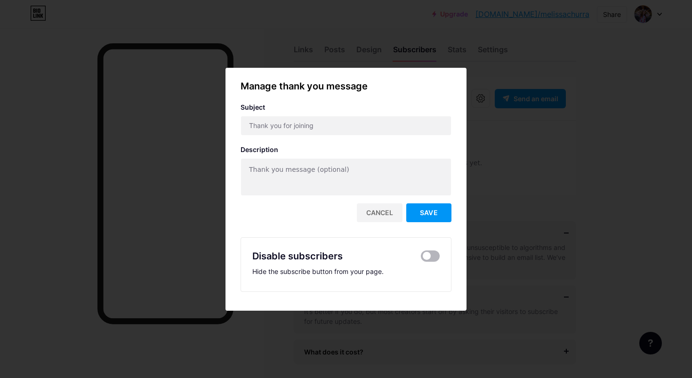
click at [426, 254] on span at bounding box center [430, 256] width 19 height 11
click at [421, 259] on input "checkbox" at bounding box center [421, 259] width 0 height 0
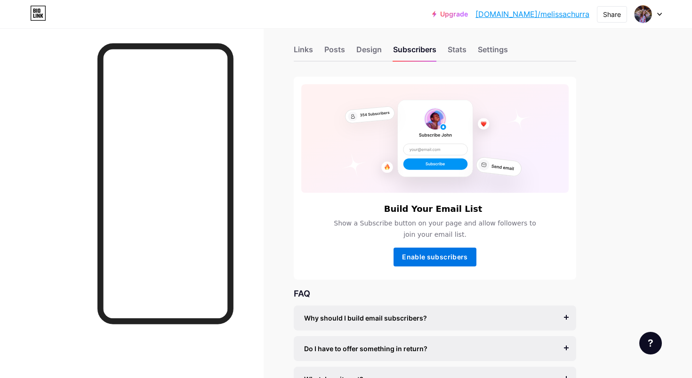
click at [454, 262] on button "Enable subscribers" at bounding box center [435, 257] width 83 height 19
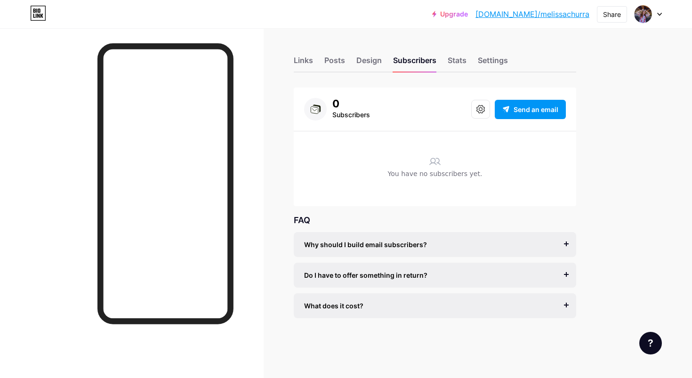
scroll to position [0, 0]
click at [458, 61] on div "Stats" at bounding box center [457, 63] width 19 height 17
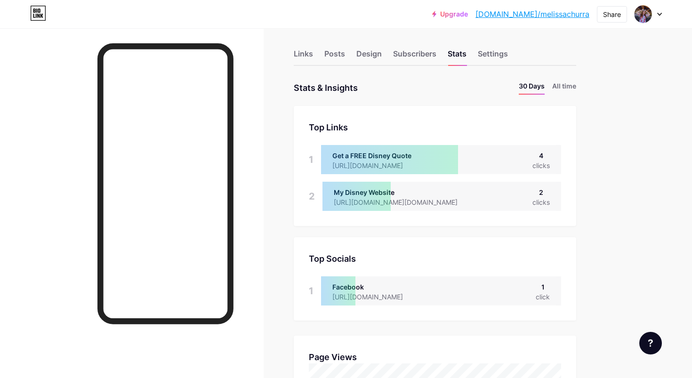
scroll to position [5, 0]
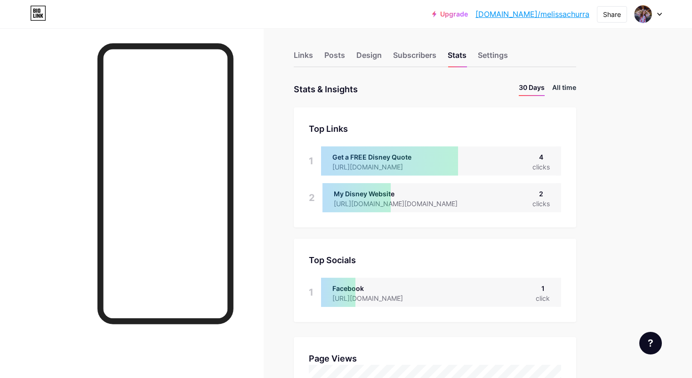
click at [566, 93] on li "All time" at bounding box center [564, 89] width 24 height 14
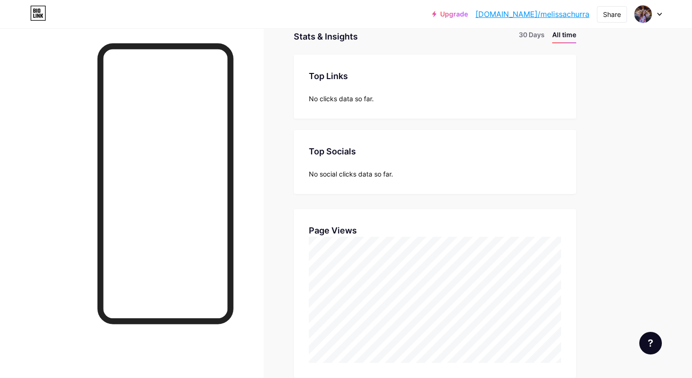
scroll to position [0, 0]
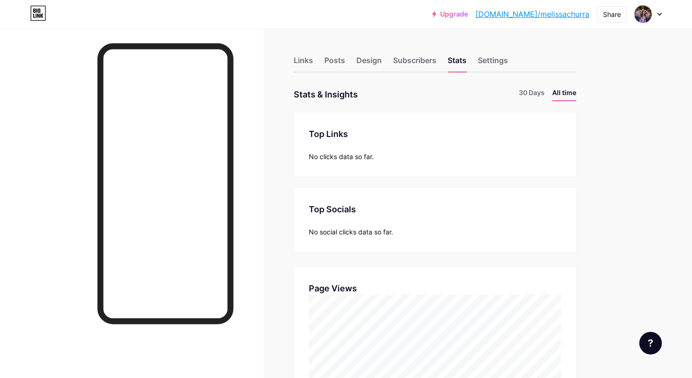
click at [526, 93] on li "30 Days" at bounding box center [532, 95] width 26 height 14
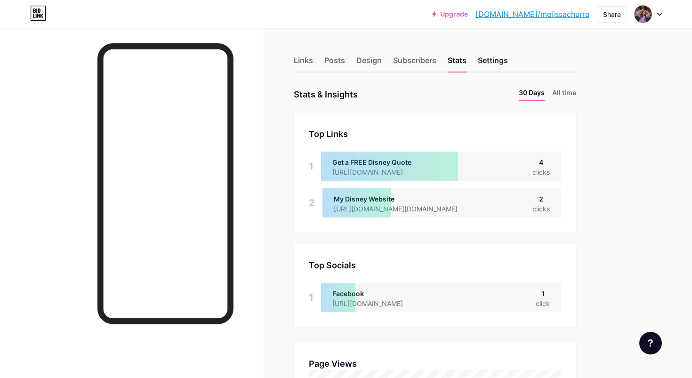
click at [501, 60] on div "Settings" at bounding box center [493, 63] width 30 height 17
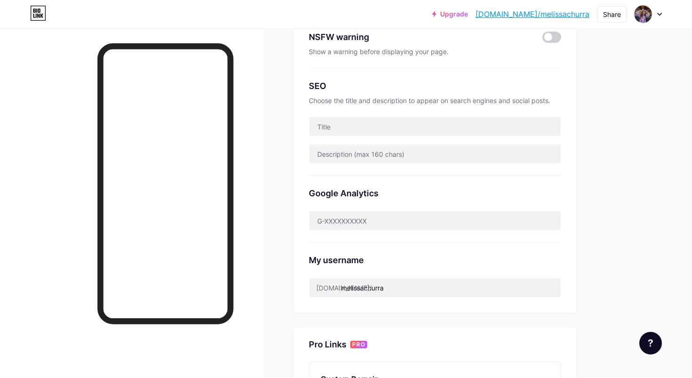
scroll to position [170, 0]
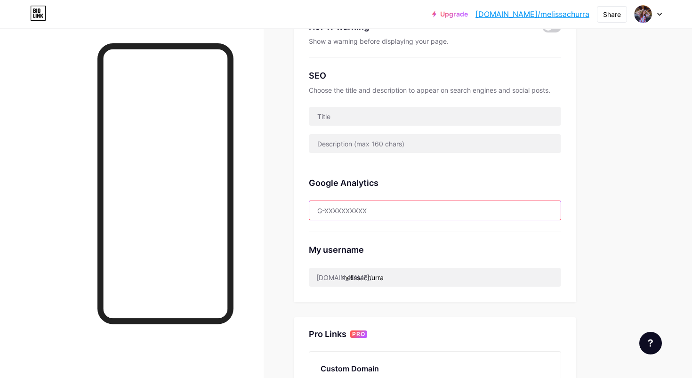
click at [369, 210] on input "text" at bounding box center [434, 210] width 251 height 19
click at [623, 186] on div "Upgrade [DOMAIN_NAME]/[PERSON_NAME]... [DOMAIN_NAME]/melissachurra Share Switch…" at bounding box center [346, 202] width 692 height 745
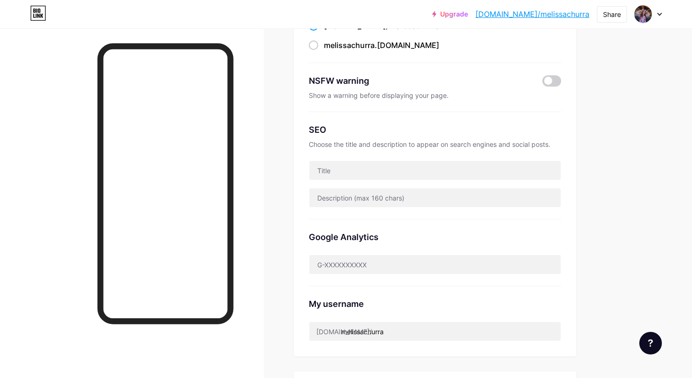
scroll to position [0, 0]
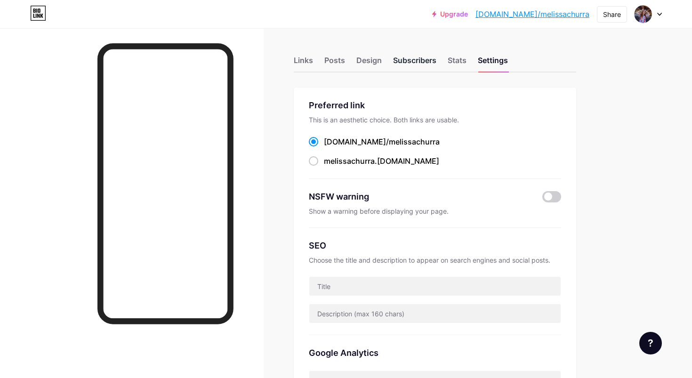
click at [422, 64] on div "Subscribers" at bounding box center [414, 63] width 43 height 17
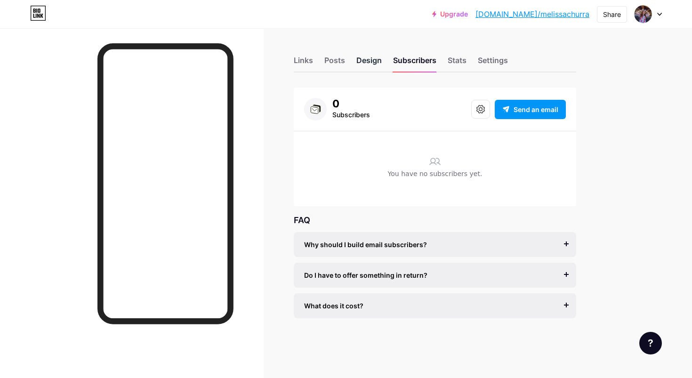
click at [362, 63] on div "Design" at bounding box center [368, 63] width 25 height 17
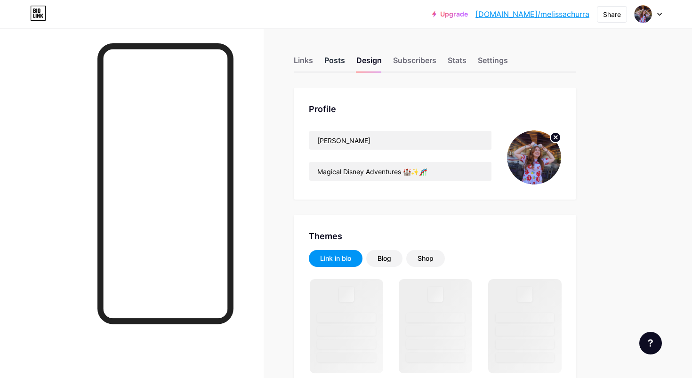
click at [335, 62] on div "Posts" at bounding box center [334, 63] width 21 height 17
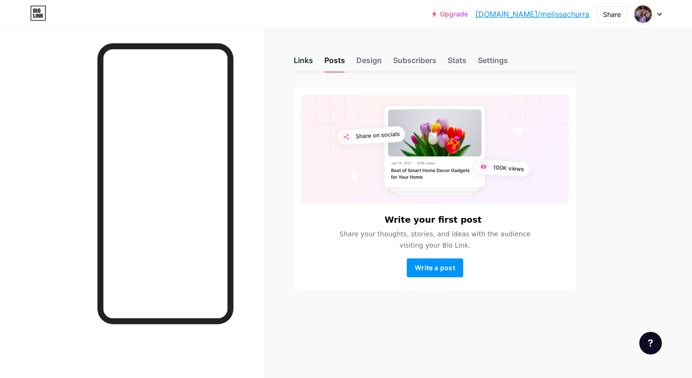
click at [302, 58] on div "Links" at bounding box center [303, 63] width 19 height 17
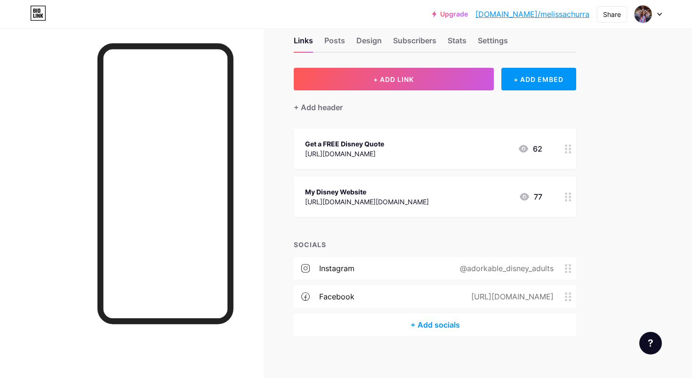
scroll to position [24, 0]
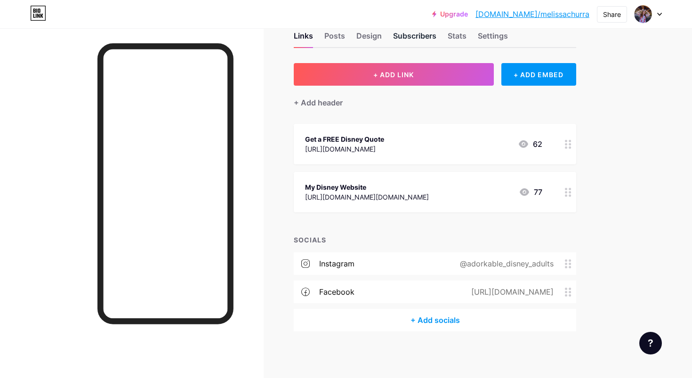
click at [418, 37] on div "Subscribers" at bounding box center [414, 38] width 43 height 17
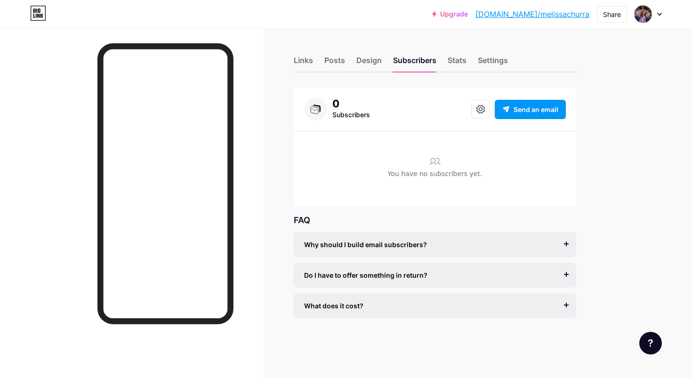
click at [408, 303] on div "What does it cost?" at bounding box center [435, 306] width 262 height 10
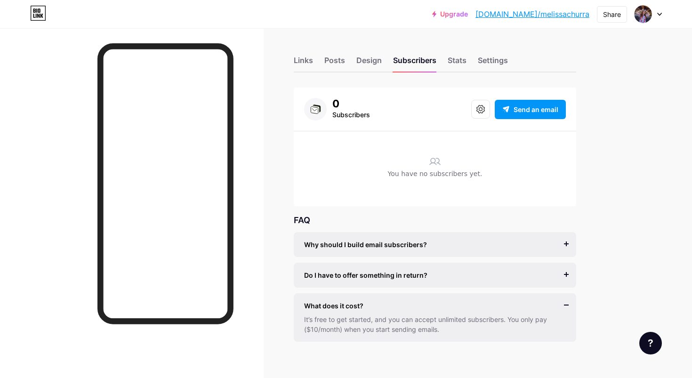
click at [407, 280] on div "Do I have to offer something in return? It’s better if you do, but most creator…" at bounding box center [435, 275] width 283 height 25
click at [409, 273] on span "Do I have to offer something in return?" at bounding box center [365, 275] width 123 height 10
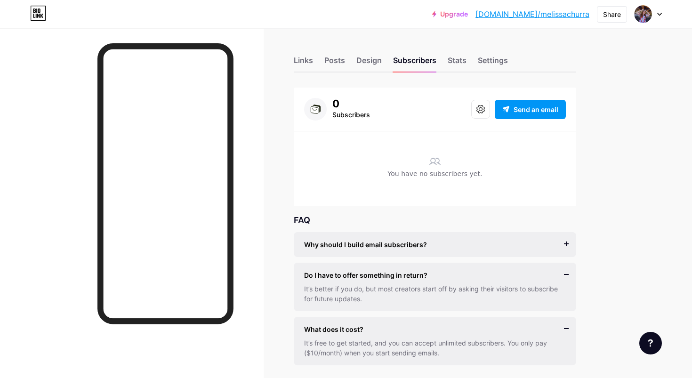
click at [406, 251] on div "Why should I build email subscribers? Email is the only reliable medium to buil…" at bounding box center [435, 244] width 283 height 25
click at [408, 245] on span "Why should I build email subscribers?" at bounding box center [365, 245] width 123 height 10
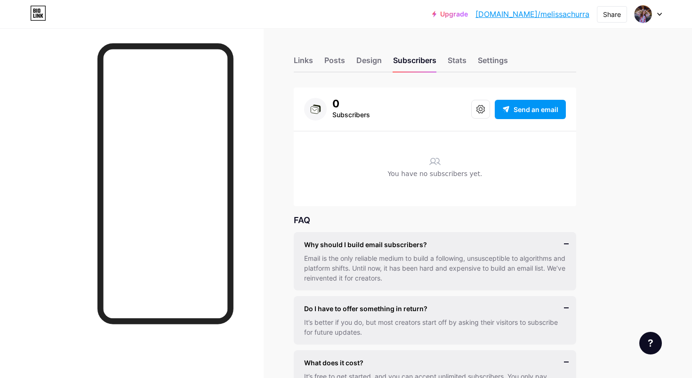
click at [615, 234] on div "Links Posts Design Subscribers Stats Settings 0 Subscribers Send an email You h…" at bounding box center [308, 237] width 616 height 418
click at [660, 16] on div at bounding box center [648, 14] width 27 height 17
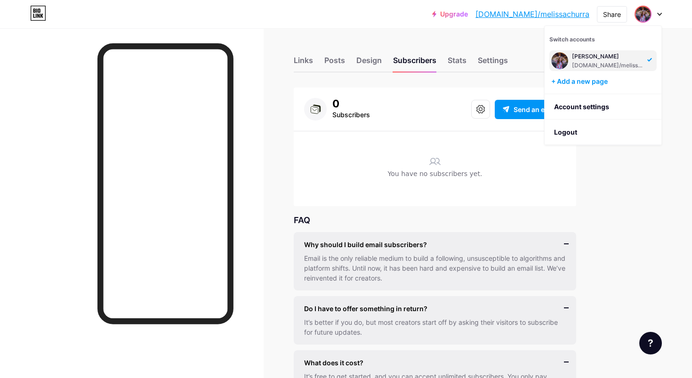
click at [640, 176] on div "Upgrade [DOMAIN_NAME]/[PERSON_NAME]... [DOMAIN_NAME]/melissachurra Share Switch…" at bounding box center [346, 223] width 692 height 446
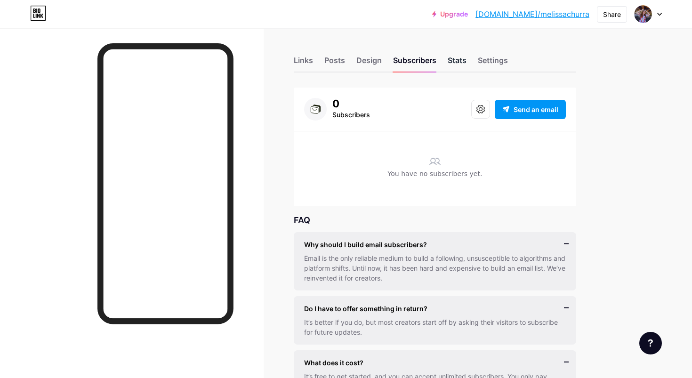
click at [463, 60] on div "Stats" at bounding box center [457, 63] width 19 height 17
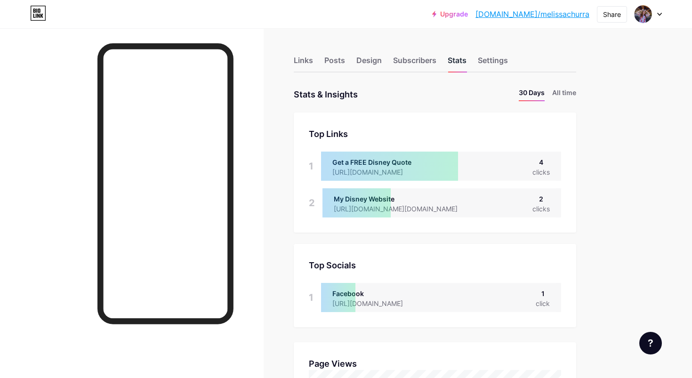
scroll to position [378, 692]
click at [570, 89] on li "All time" at bounding box center [564, 95] width 24 height 14
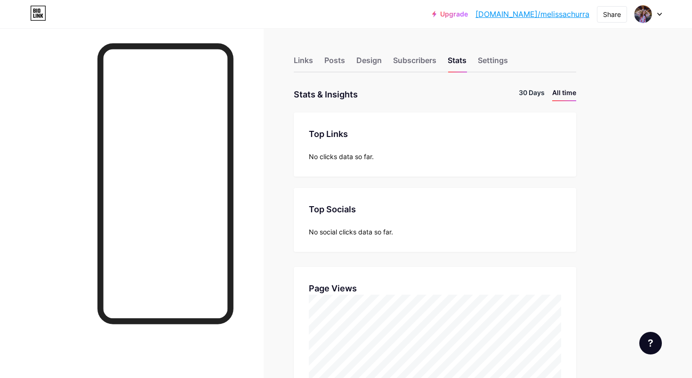
click at [533, 92] on li "30 Days" at bounding box center [532, 95] width 26 height 14
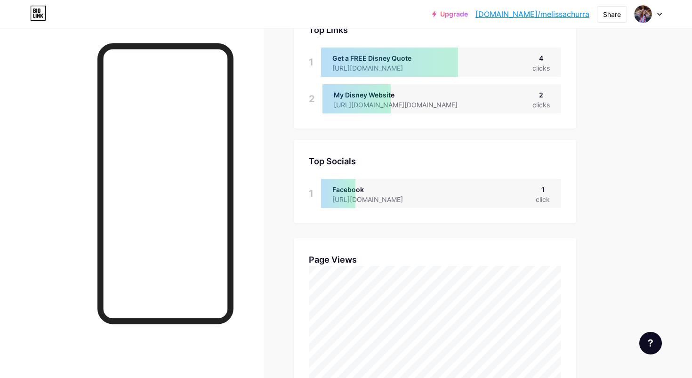
scroll to position [0, 0]
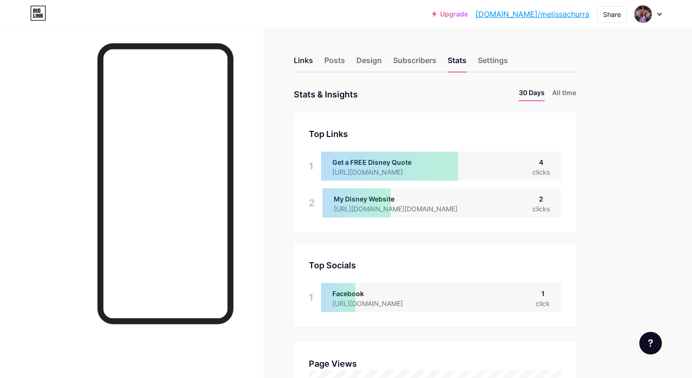
click at [304, 59] on div "Links" at bounding box center [303, 63] width 19 height 17
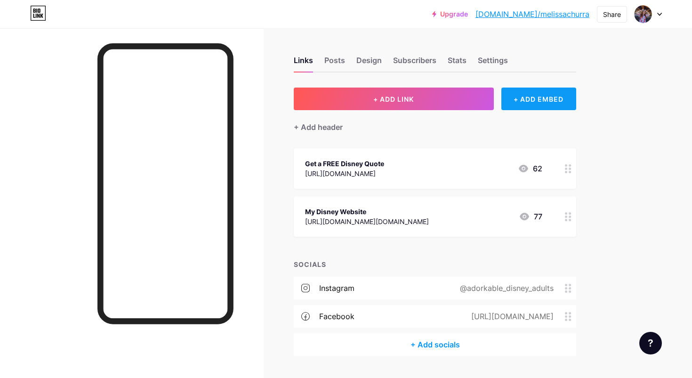
click at [535, 99] on div "+ ADD EMBED" at bounding box center [539, 99] width 75 height 23
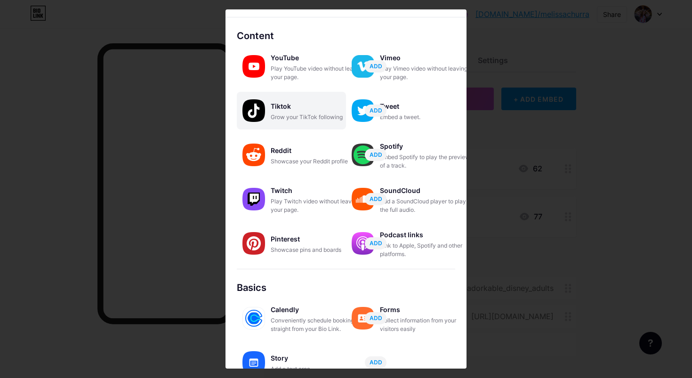
click at [307, 117] on div "Grow your TikTok following" at bounding box center [318, 117] width 94 height 8
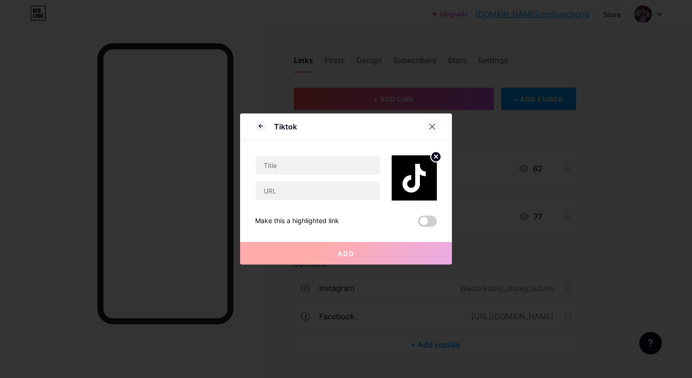
click at [434, 126] on icon at bounding box center [433, 127] width 8 height 8
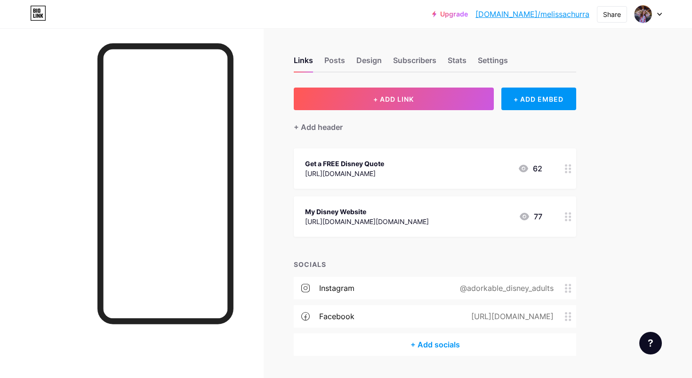
scroll to position [2, 0]
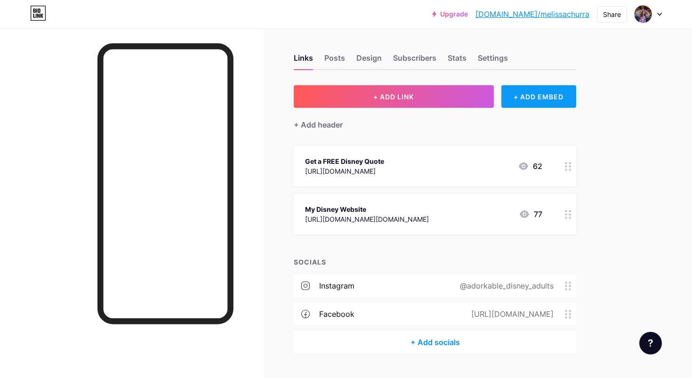
click at [544, 100] on div "+ ADD EMBED" at bounding box center [539, 96] width 75 height 23
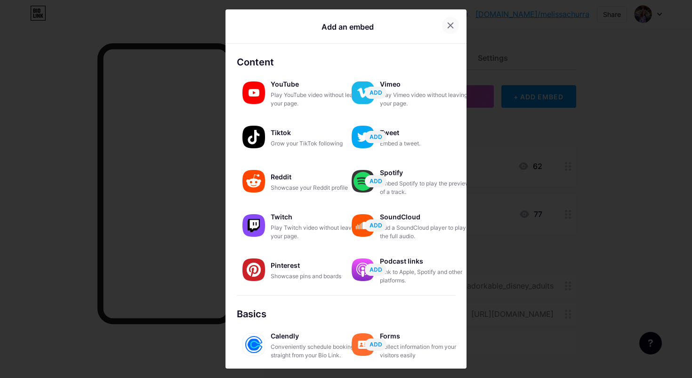
click at [449, 26] on icon at bounding box center [450, 25] width 5 height 5
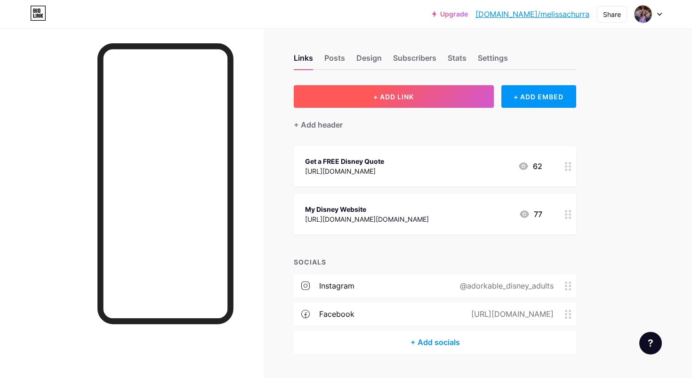
click at [369, 92] on button "+ ADD LINK" at bounding box center [394, 96] width 200 height 23
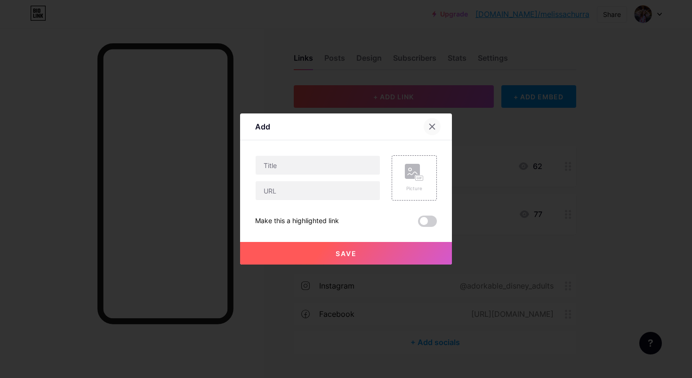
click at [433, 128] on icon at bounding box center [433, 127] width 8 height 8
